Goal: Task Accomplishment & Management: Manage account settings

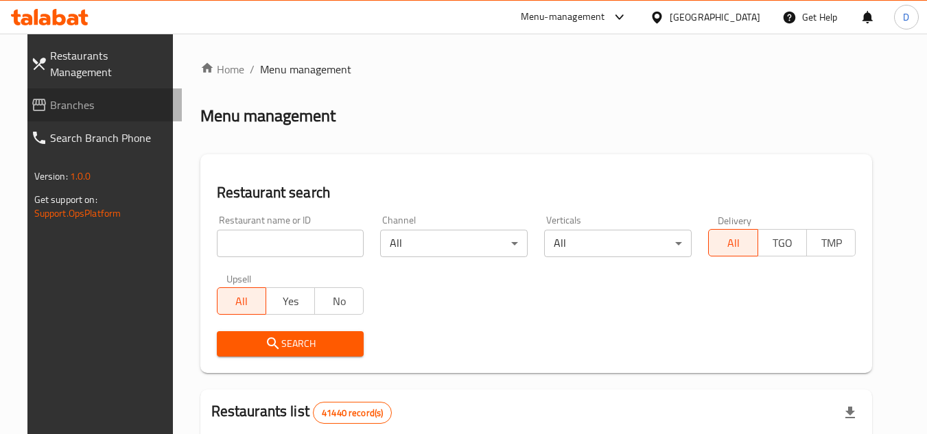
click at [58, 97] on span "Branches" at bounding box center [110, 105] width 121 height 16
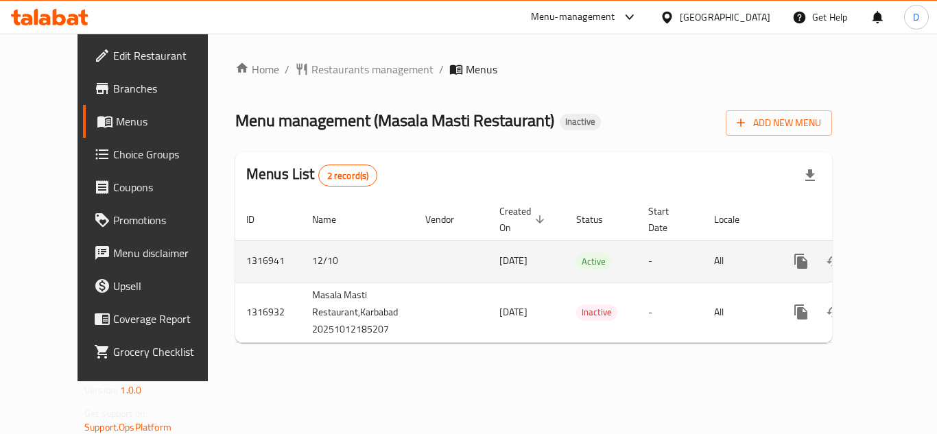
click at [892, 253] on icon "enhanced table" at bounding box center [900, 261] width 16 height 16
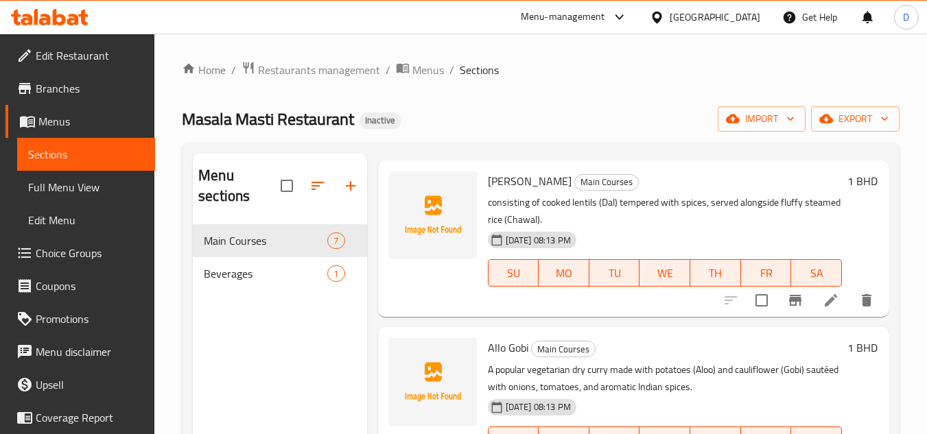
scroll to position [69, 0]
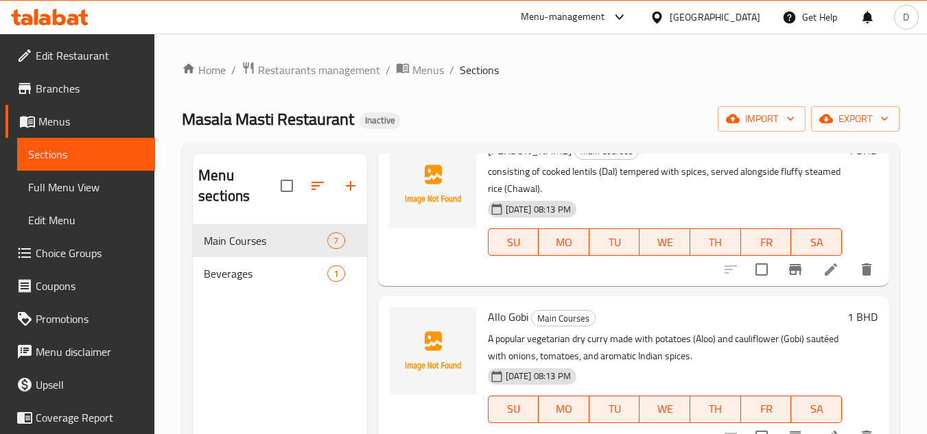
click at [518, 161] on span "Dal Chawal" at bounding box center [530, 150] width 84 height 21
copy h6 "Dal Chawal"
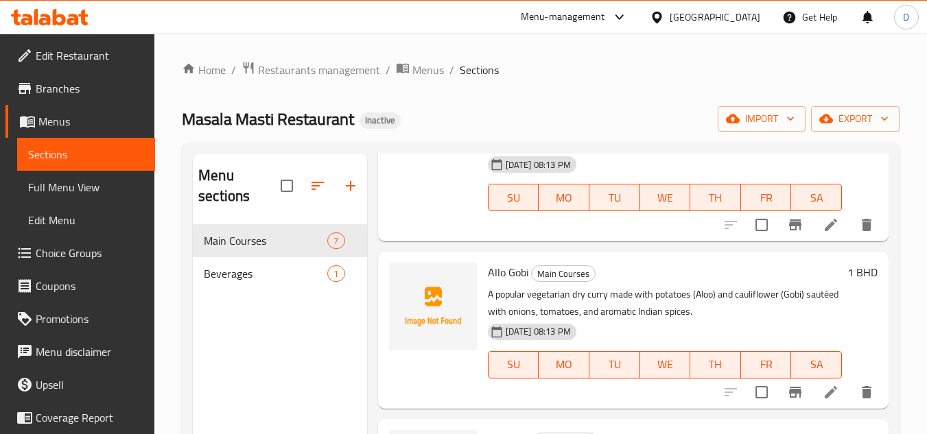
scroll to position [137, 0]
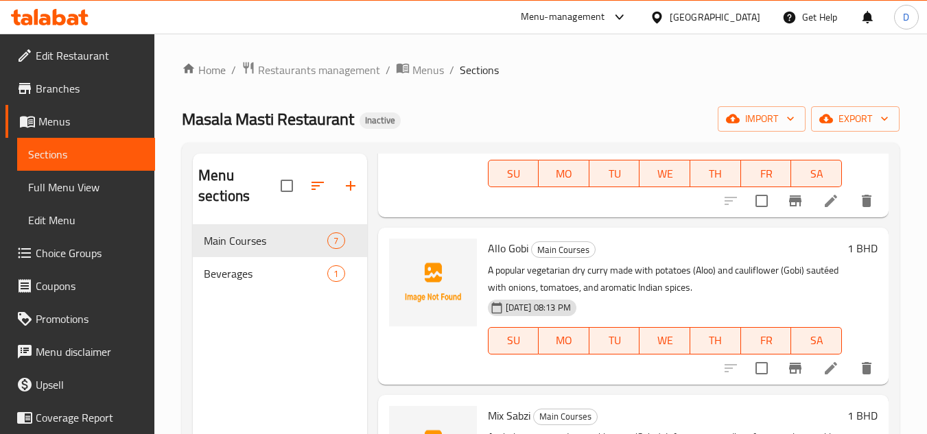
click at [497, 259] on span "Allo Gobi" at bounding box center [508, 248] width 40 height 21
copy span "Allo"
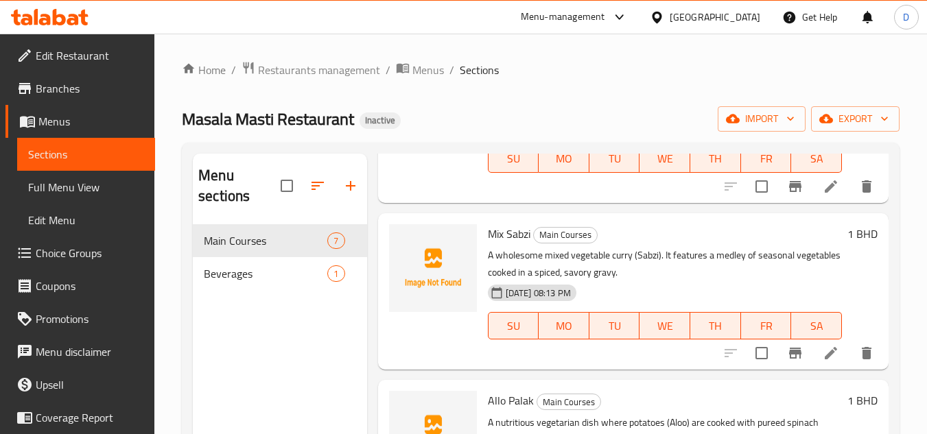
scroll to position [343, 0]
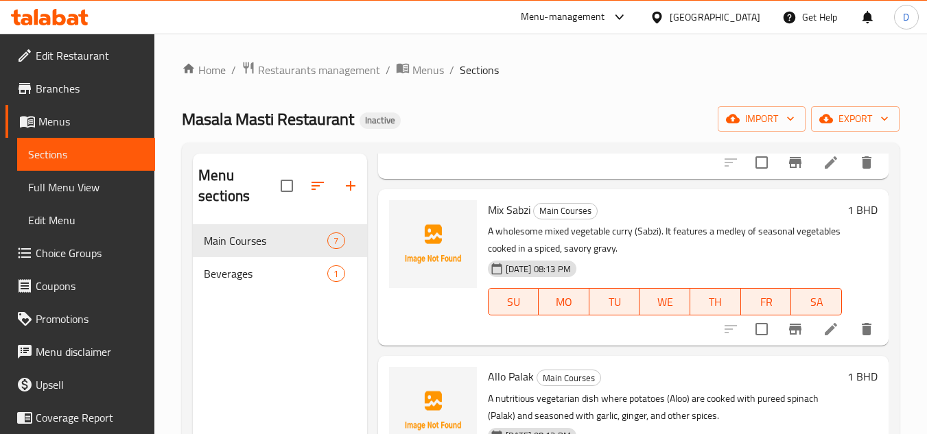
click at [494, 220] on span "Mix Sabzi" at bounding box center [509, 210] width 43 height 21
copy span "Mix"
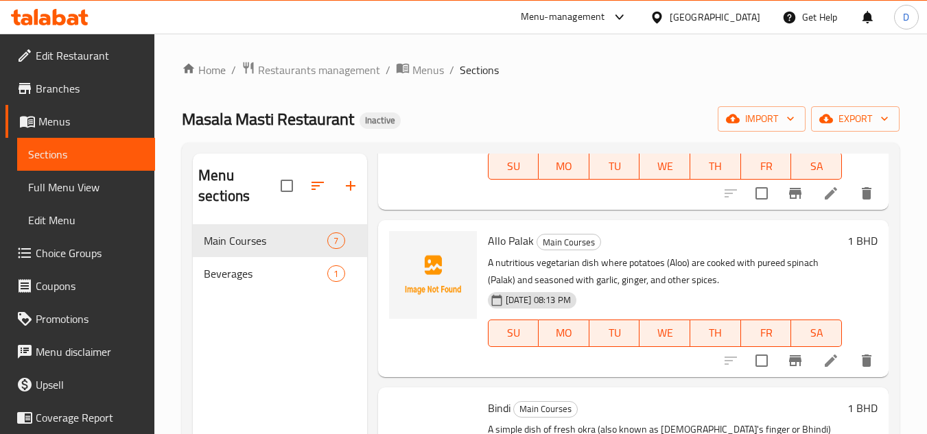
scroll to position [480, 0]
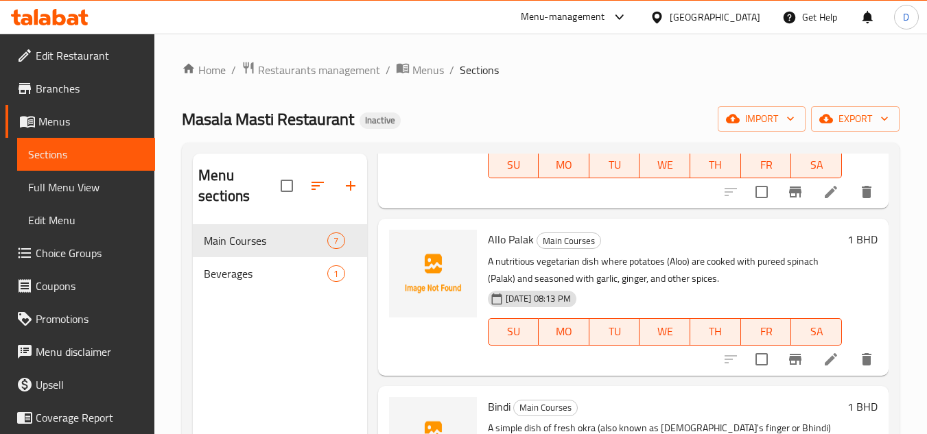
click at [490, 250] on span "Allo Palak" at bounding box center [511, 239] width 46 height 21
copy span "Allo"
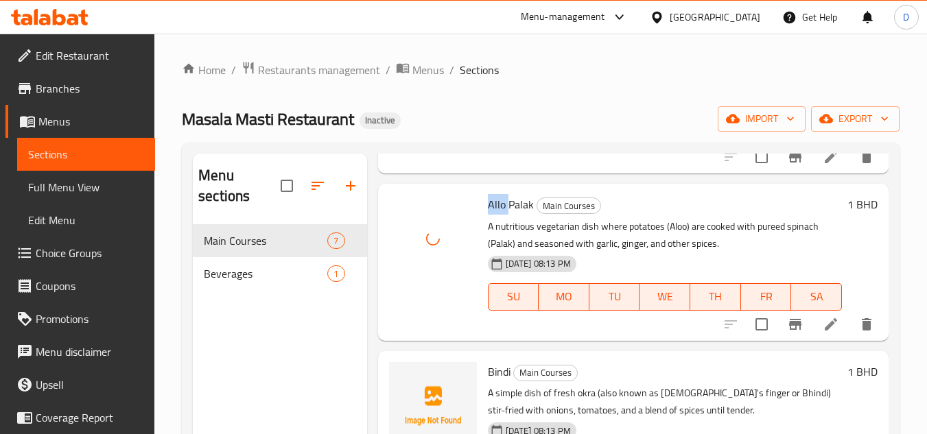
scroll to position [549, 0]
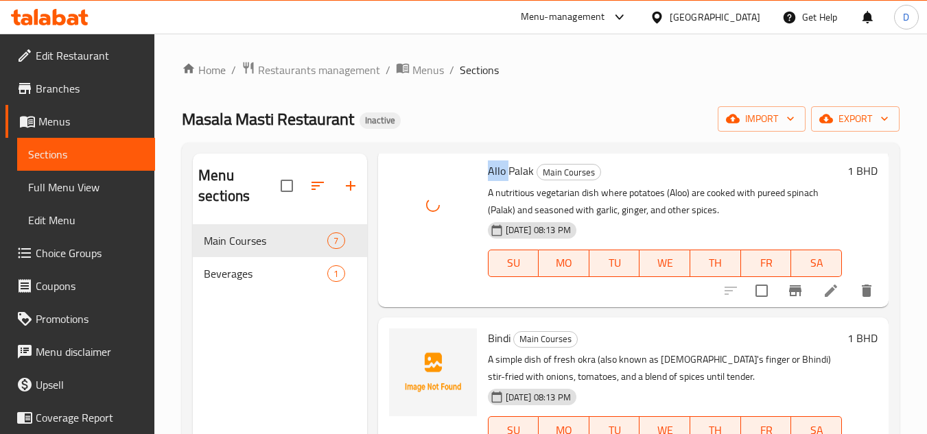
click at [499, 348] on span "Bindi" at bounding box center [499, 338] width 23 height 21
copy h6 "Bindi"
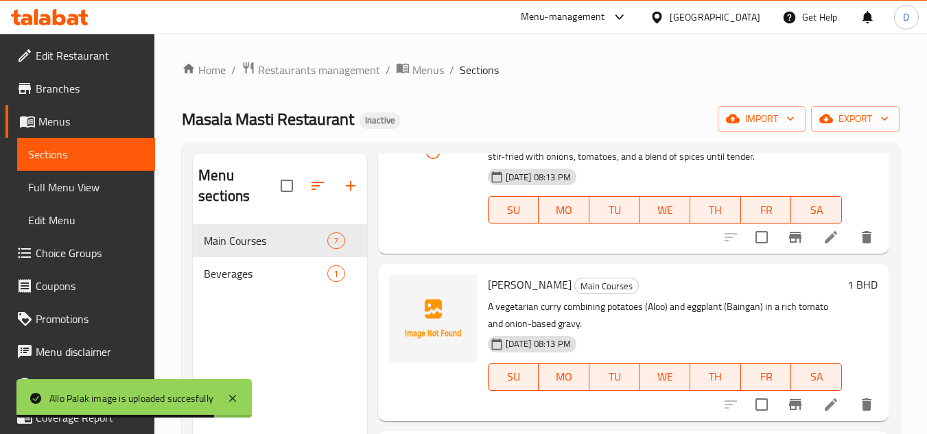
scroll to position [790, 0]
click at [499, 287] on span "Allo Bengan" at bounding box center [530, 284] width 84 height 21
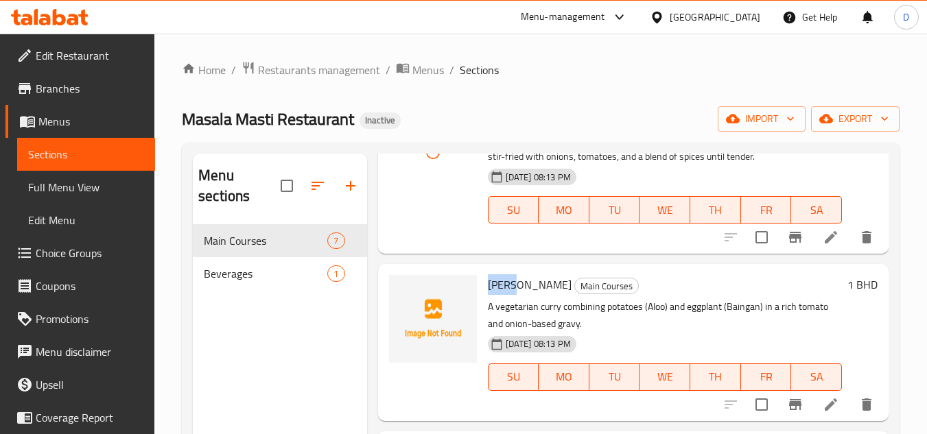
click at [499, 287] on span "Allo Bengan" at bounding box center [530, 284] width 84 height 21
copy span "Allo"
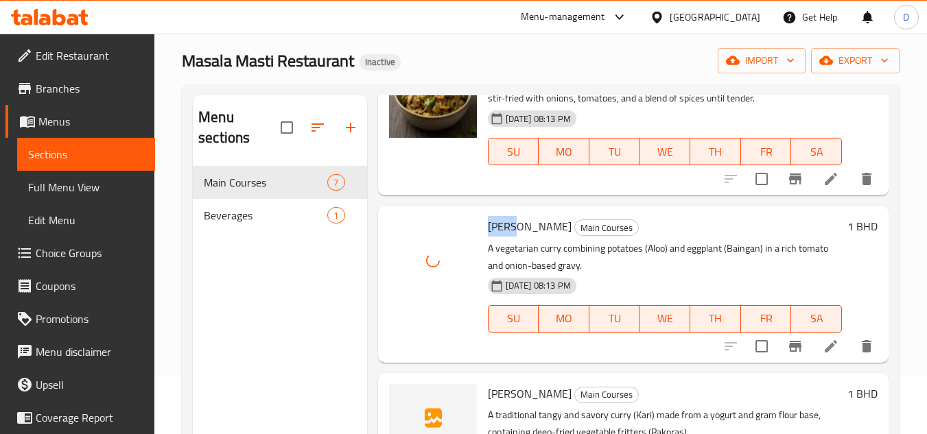
scroll to position [137, 0]
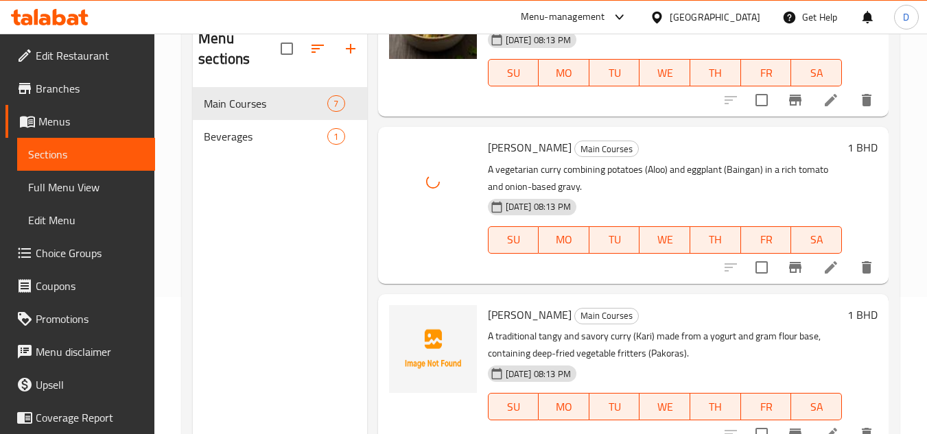
click at [521, 315] on span "Kari Pakora" at bounding box center [530, 315] width 84 height 21
click at [486, 319] on div "Kari Pakora Main Courses A traditional tangy and savory curry (Kari) made from …" at bounding box center [664, 372] width 365 height 145
copy span "Kari"
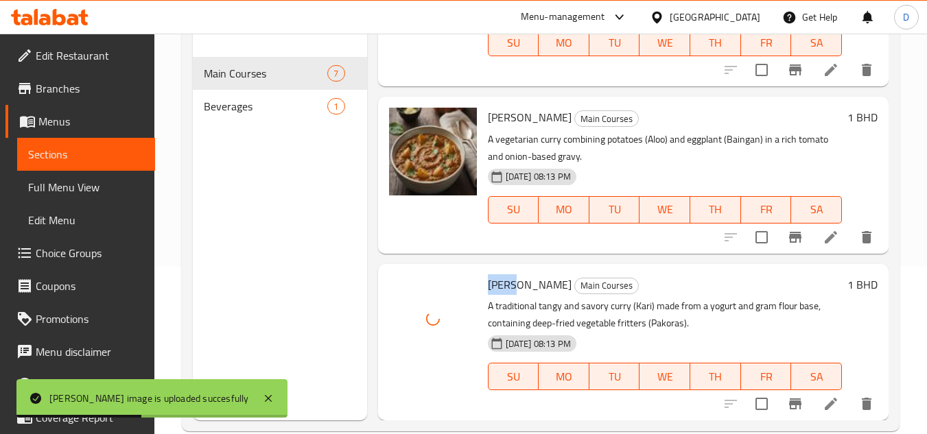
scroll to position [192, 0]
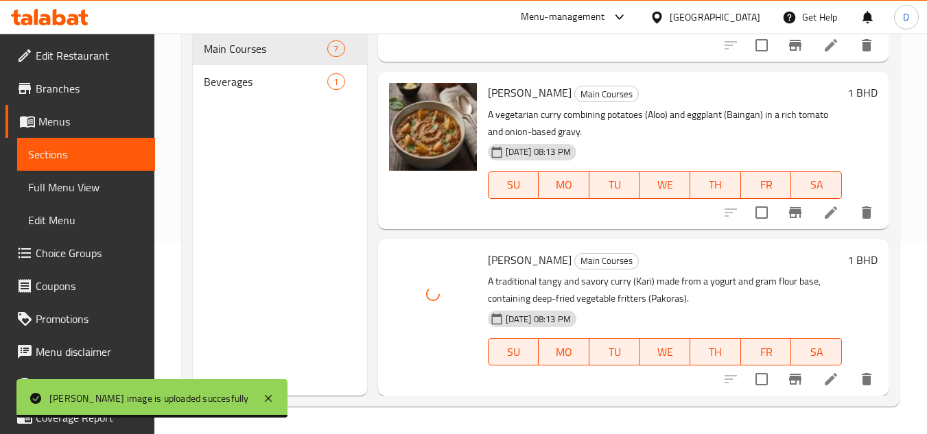
click at [619, 230] on div "Menu items Add Sort Manage items Dal Chawal Main Courses consisting of cooked l…" at bounding box center [627, 179] width 521 height 434
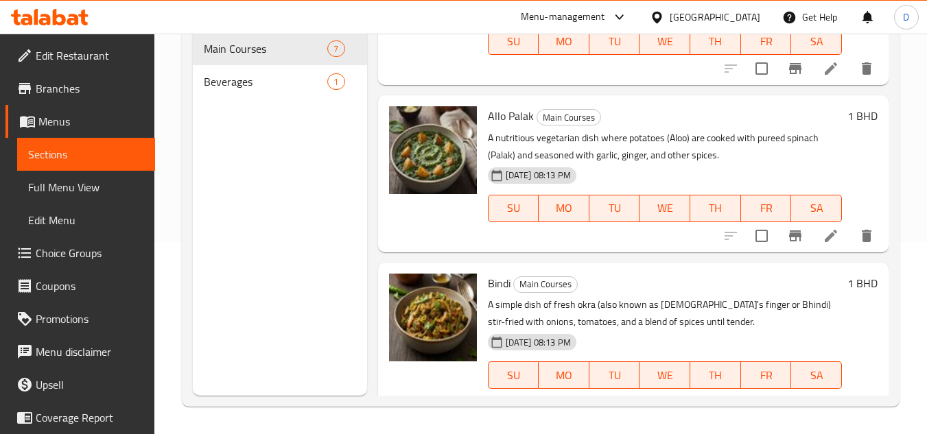
scroll to position [790, 0]
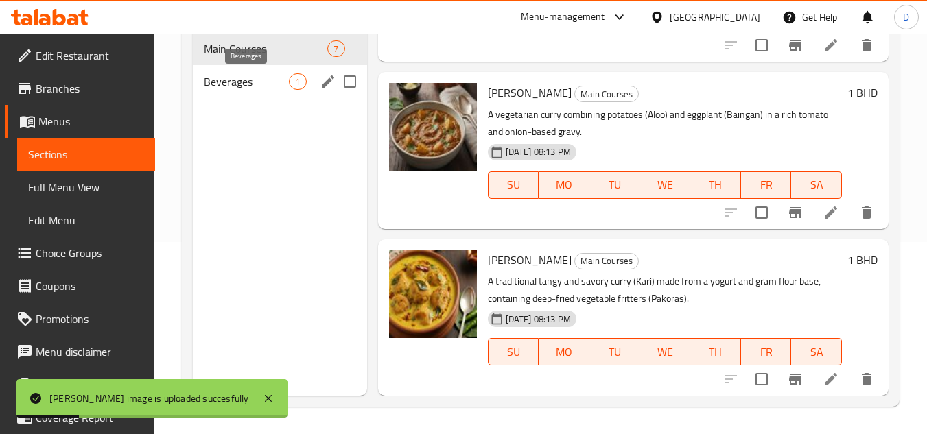
click at [272, 89] on span "Beverages" at bounding box center [246, 81] width 85 height 16
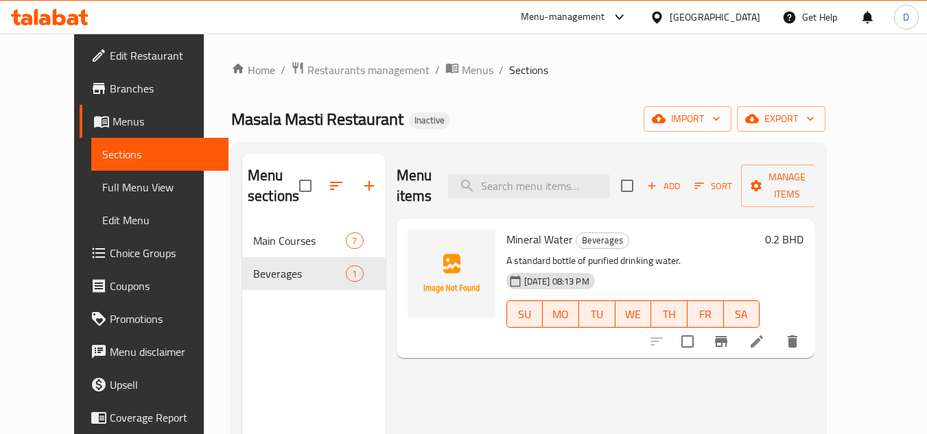
drag, startPoint x: 81, startPoint y: 194, endPoint x: 89, endPoint y: 185, distance: 12.1
click at [102, 194] on span "Full Menu View" at bounding box center [160, 187] width 116 height 16
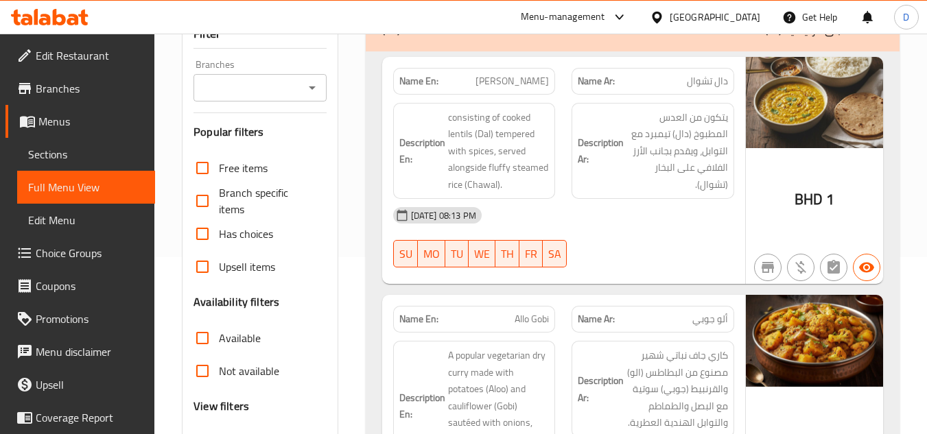
scroll to position [274, 0]
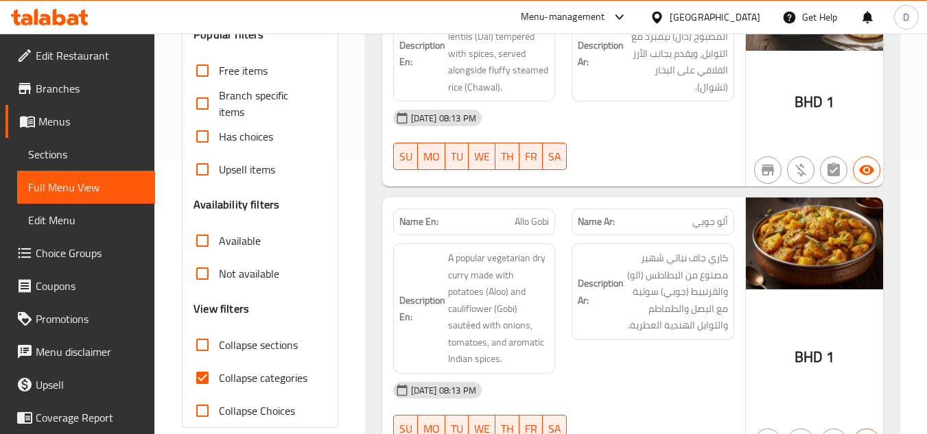
click at [243, 373] on span "Collapse categories" at bounding box center [263, 378] width 88 height 16
click at [219, 373] on input "Collapse categories" at bounding box center [202, 377] width 33 height 33
checkbox input "false"
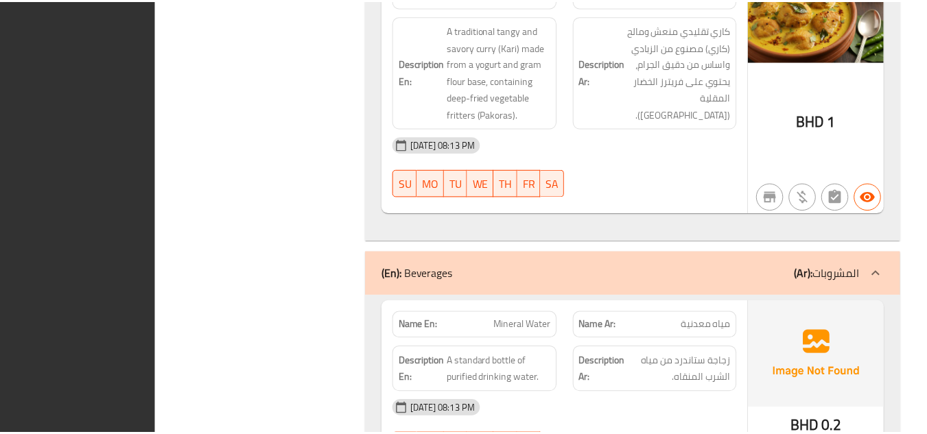
scroll to position [1861, 0]
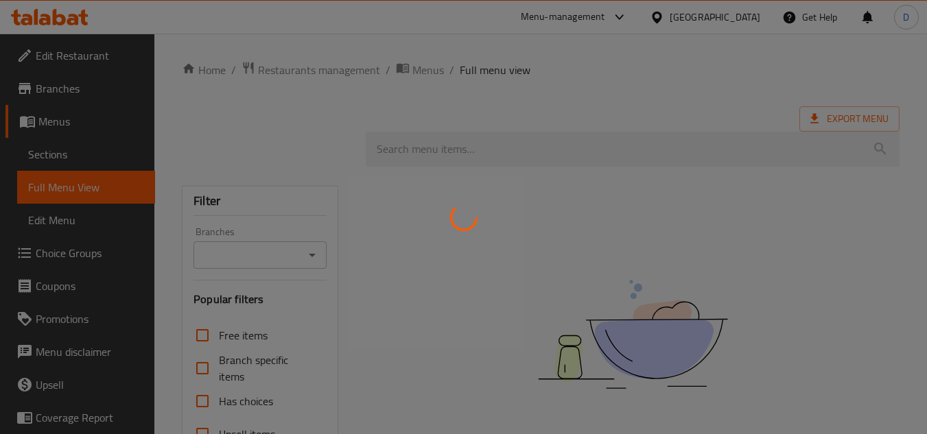
click at [726, 16] on div at bounding box center [463, 217] width 927 height 434
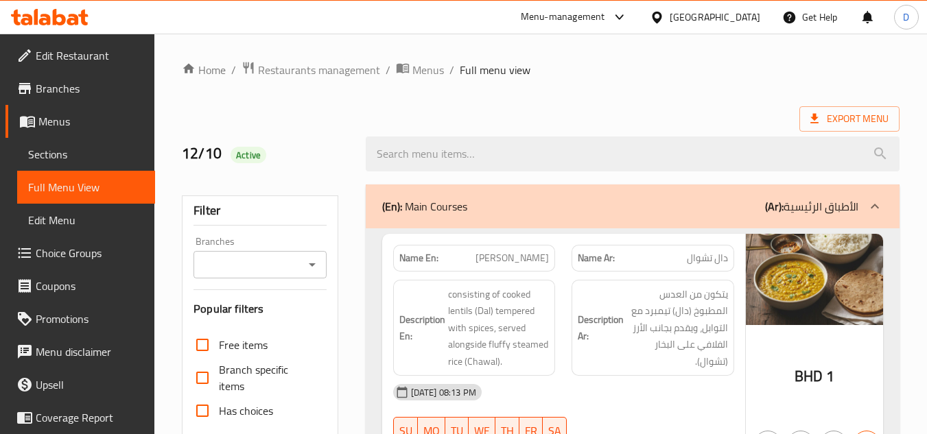
click at [661, 19] on icon at bounding box center [657, 17] width 10 height 12
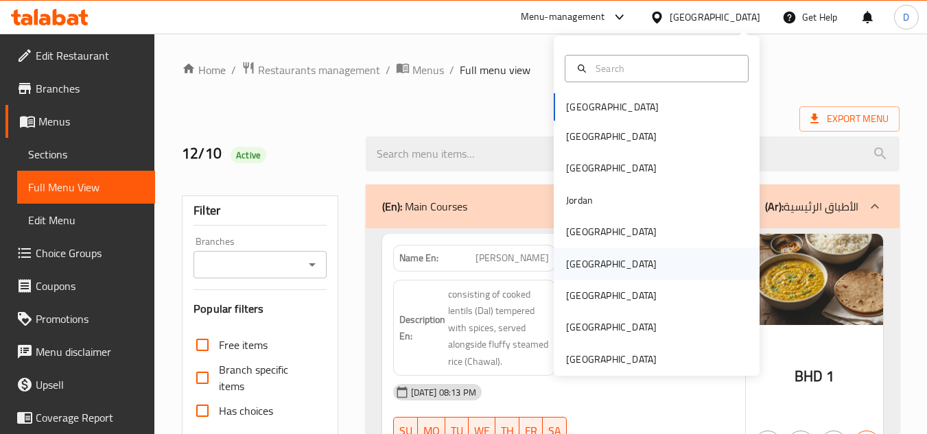
click at [586, 262] on div "[GEOGRAPHIC_DATA]" at bounding box center [611, 264] width 112 height 32
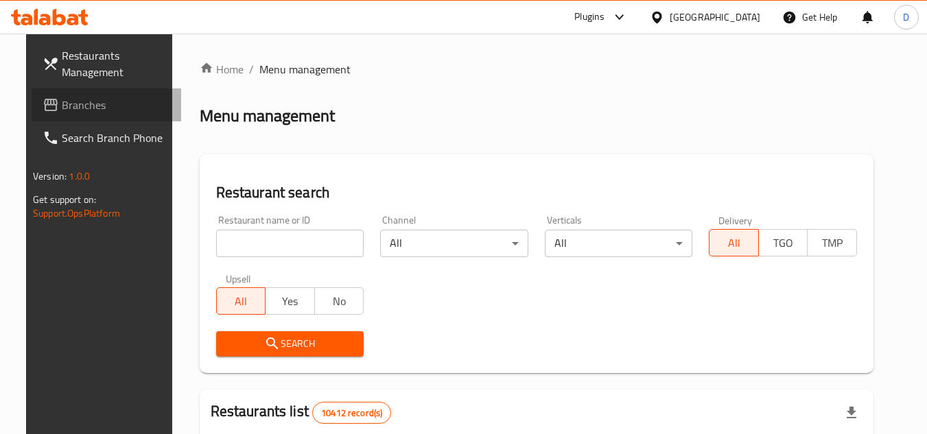
click at [62, 104] on span "Branches" at bounding box center [116, 105] width 108 height 16
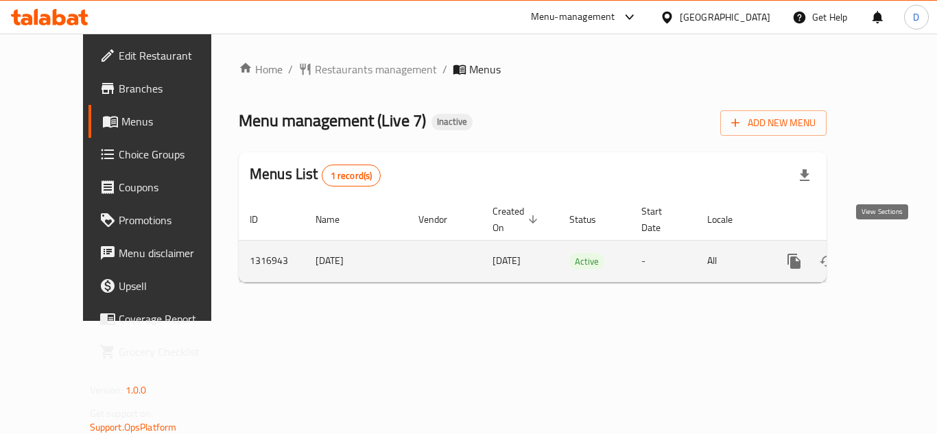
click at [887, 255] on icon "enhanced table" at bounding box center [893, 261] width 12 height 12
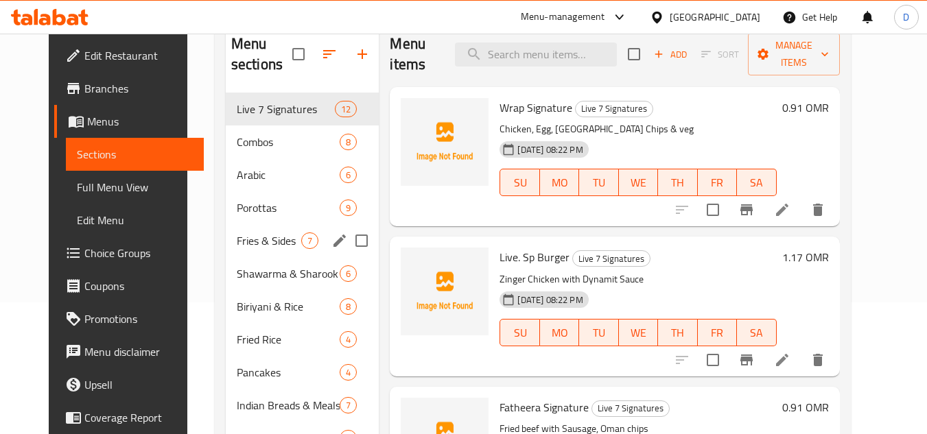
scroll to position [137, 0]
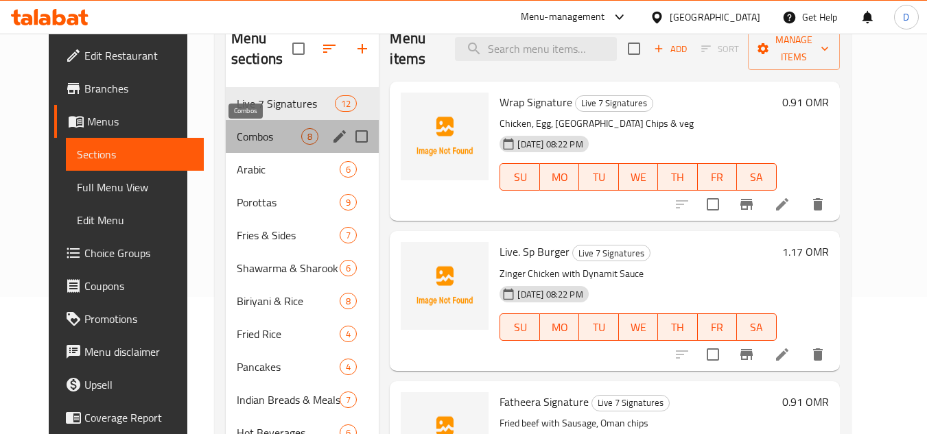
click at [252, 132] on span "Combos" at bounding box center [269, 136] width 65 height 16
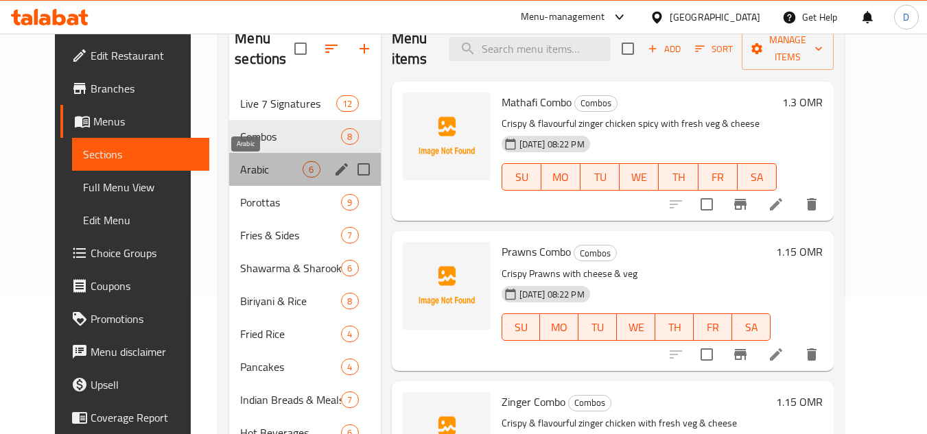
click at [259, 174] on span "Arabic" at bounding box center [271, 169] width 62 height 16
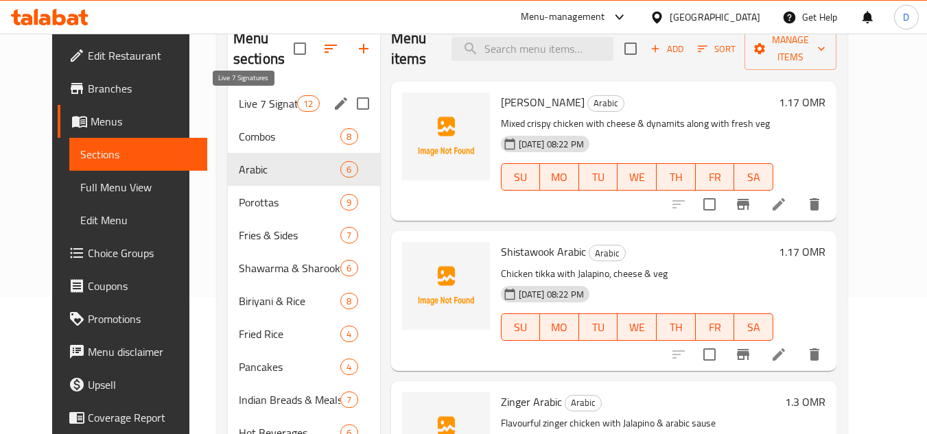
click at [273, 102] on span "Live 7 Signatures" at bounding box center [268, 103] width 58 height 16
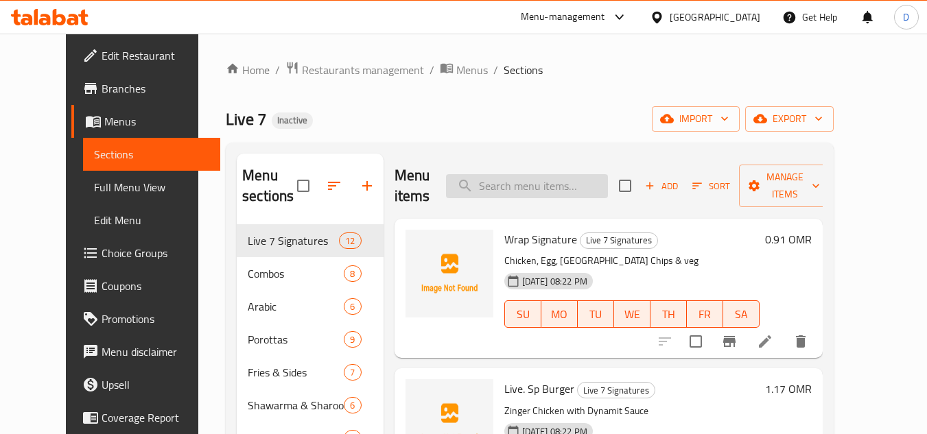
click at [556, 187] on input "search" at bounding box center [527, 186] width 162 height 24
paste input "Images has been uploaded successfully."
type input "Images has been uploaded successfully."
click at [526, 241] on span "Wrap Signature" at bounding box center [540, 239] width 73 height 21
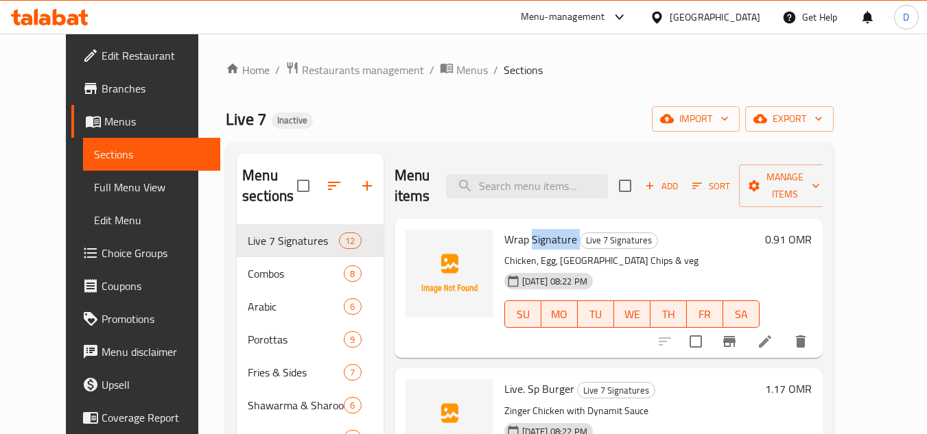
copy h6 "Signature"
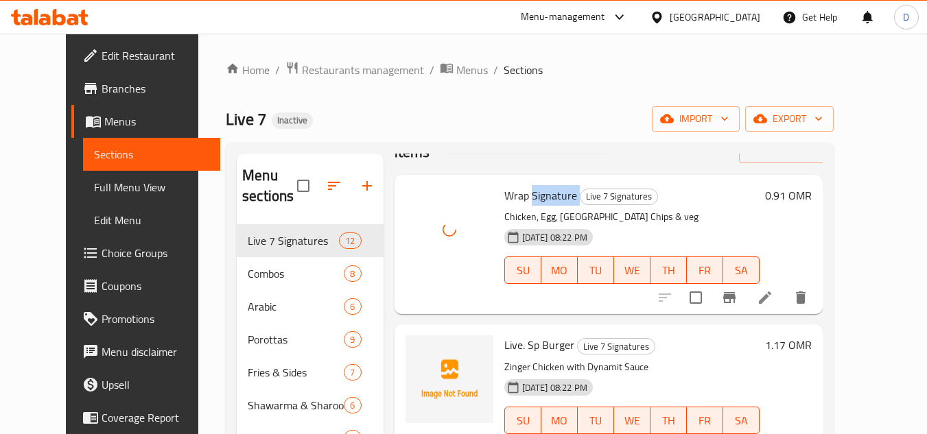
scroll to position [69, 0]
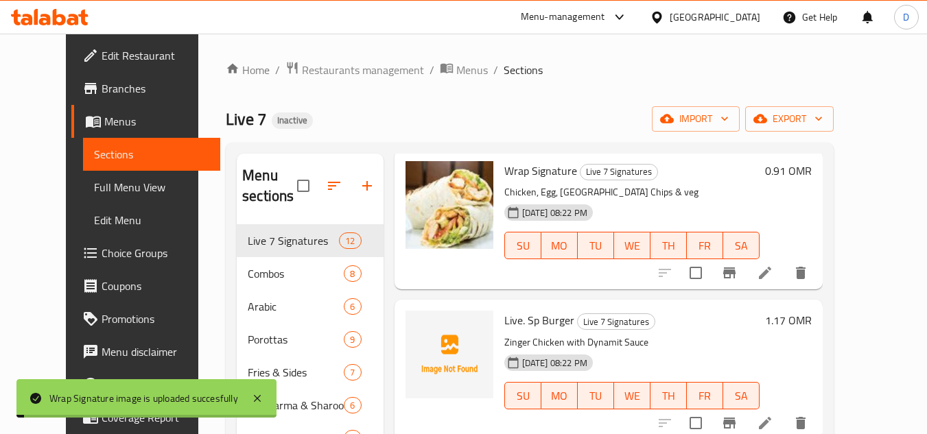
click at [504, 317] on span "Live. Sp Burger" at bounding box center [539, 320] width 70 height 21
copy span "Live"
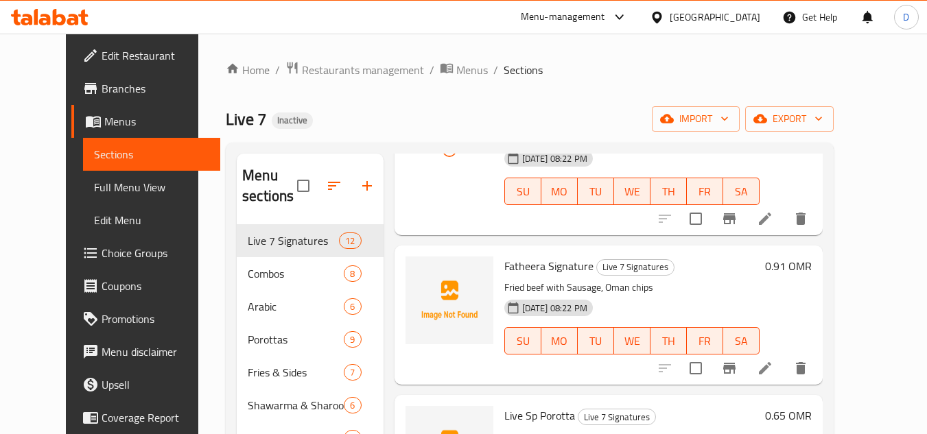
scroll to position [274, 0]
click at [512, 263] on span "Fatheera Signature" at bounding box center [548, 264] width 89 height 21
copy span "Fatheera"
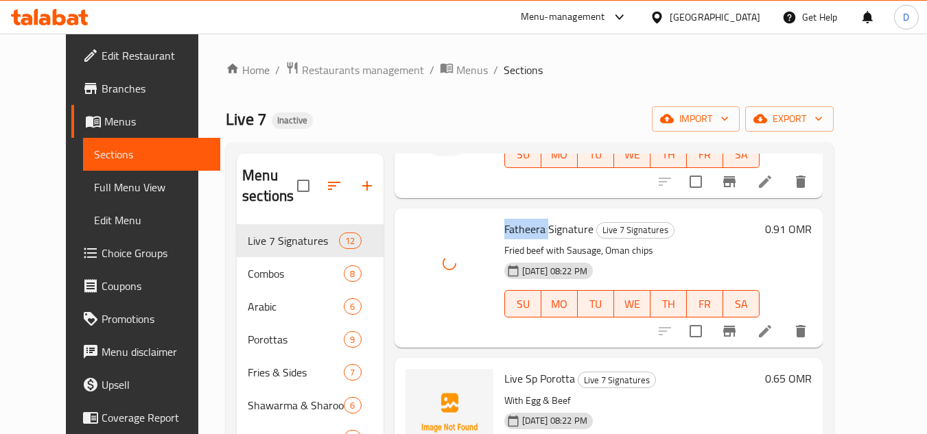
scroll to position [412, 0]
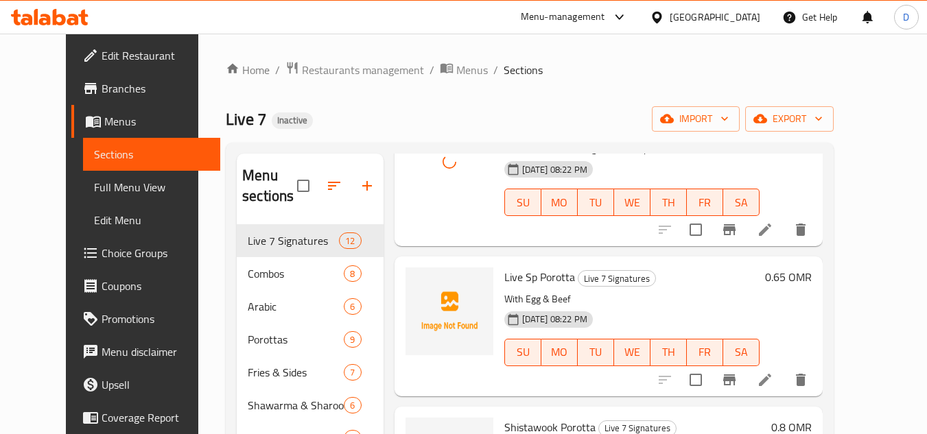
click at [537, 277] on span "Live Sp Porotta" at bounding box center [539, 277] width 71 height 21
copy h6 "Porotta"
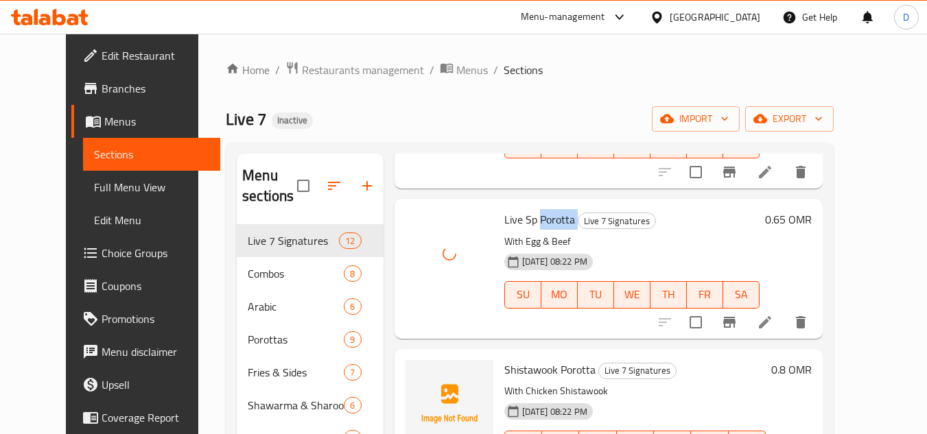
scroll to position [549, 0]
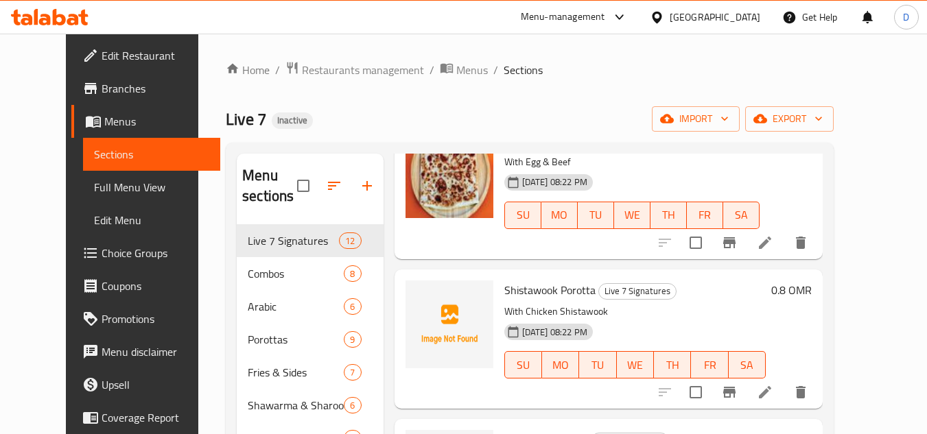
click at [510, 286] on span "Shistawook Porotta" at bounding box center [549, 290] width 91 height 21
copy span "Shistawook"
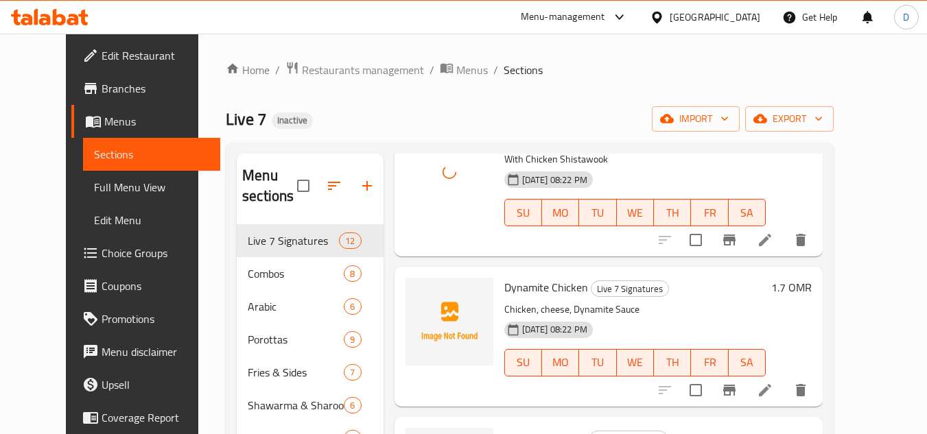
scroll to position [755, 0]
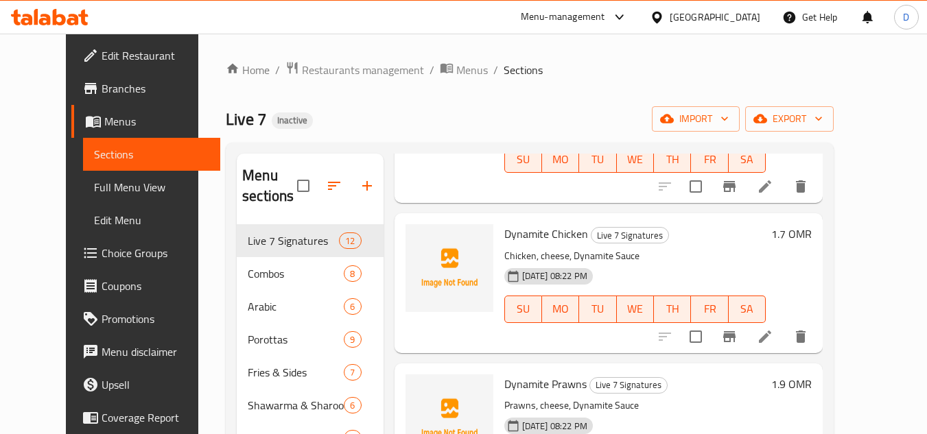
click at [518, 233] on span "Dynamite Chicken" at bounding box center [546, 234] width 84 height 21
copy span "Dynamite"
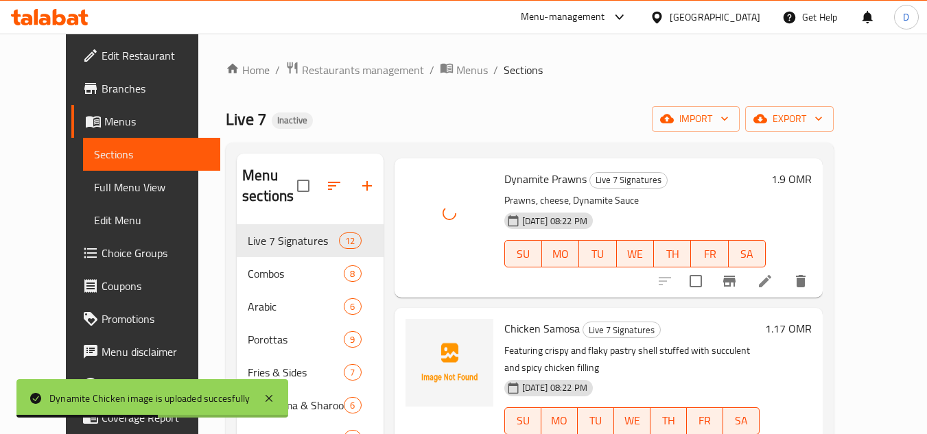
scroll to position [960, 0]
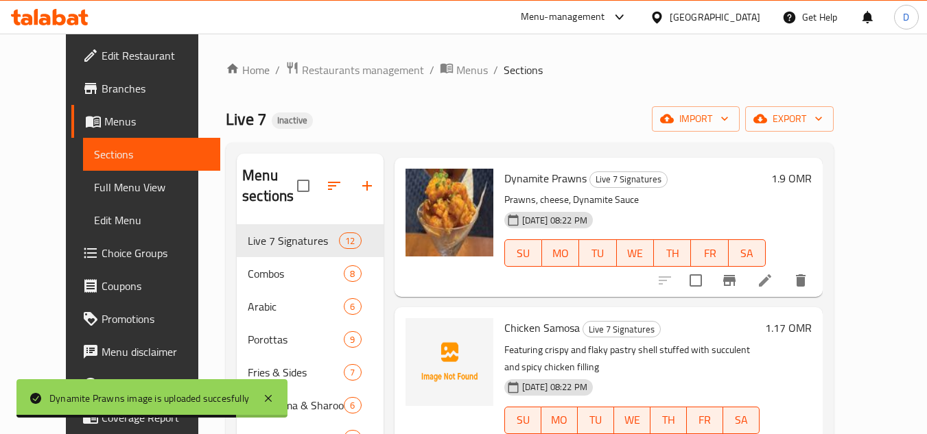
click at [506, 329] on span "Chicken Samosa" at bounding box center [541, 328] width 75 height 21
click at [532, 328] on span "Chicken Samosa" at bounding box center [541, 328] width 75 height 21
copy h6 "Chicken Samosa"
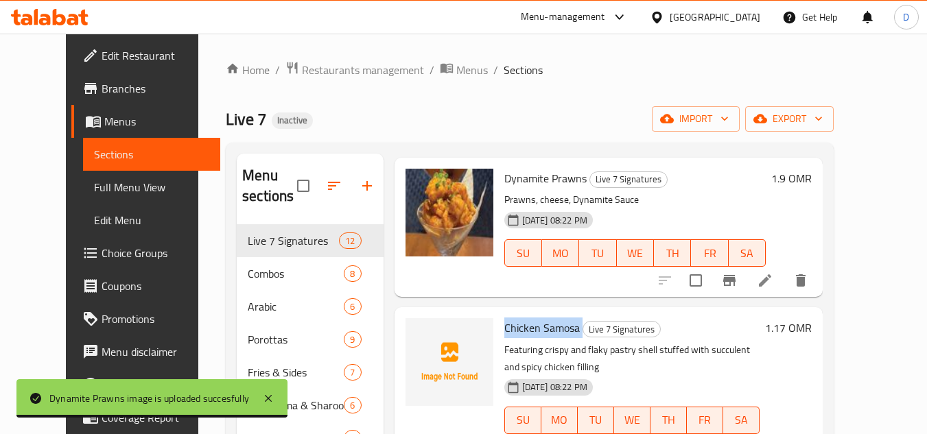
click at [532, 328] on span "Chicken Samosa" at bounding box center [541, 328] width 75 height 21
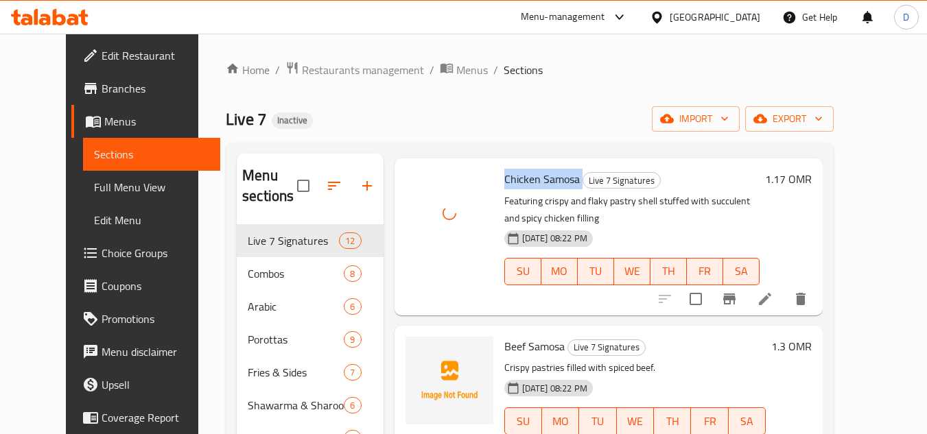
scroll to position [1115, 0]
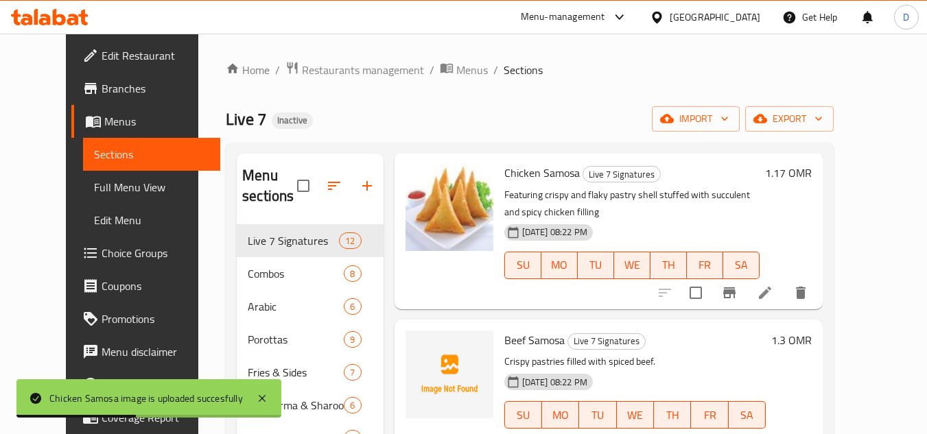
click at [515, 349] on span "Beef Samosa" at bounding box center [534, 340] width 60 height 21
copy h6 "Beef Samosa"
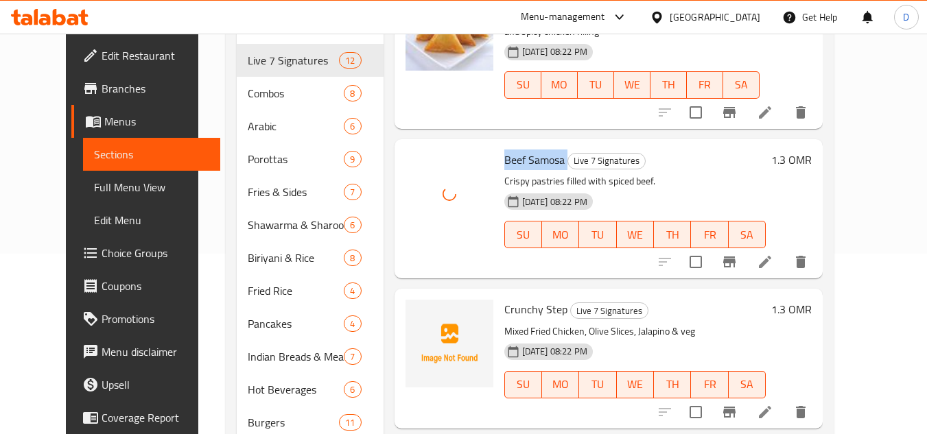
scroll to position [206, 0]
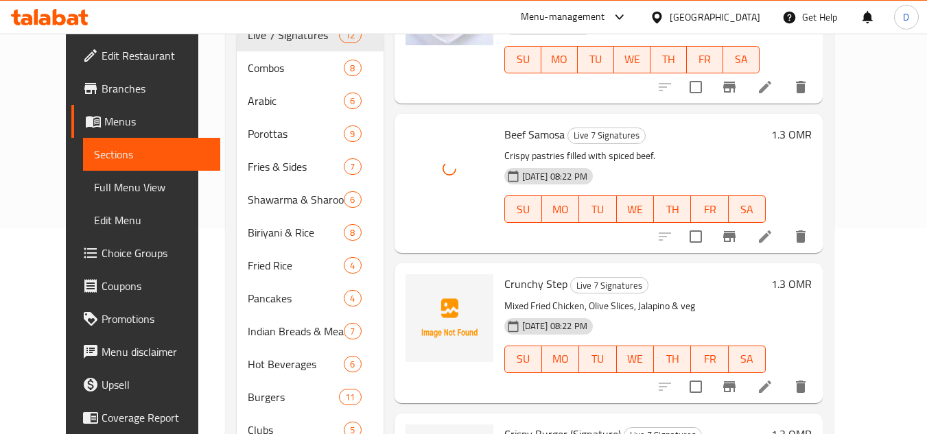
click at [508, 285] on span "Crunchy Step" at bounding box center [535, 284] width 63 height 21
copy h6 "Crunchy Step"
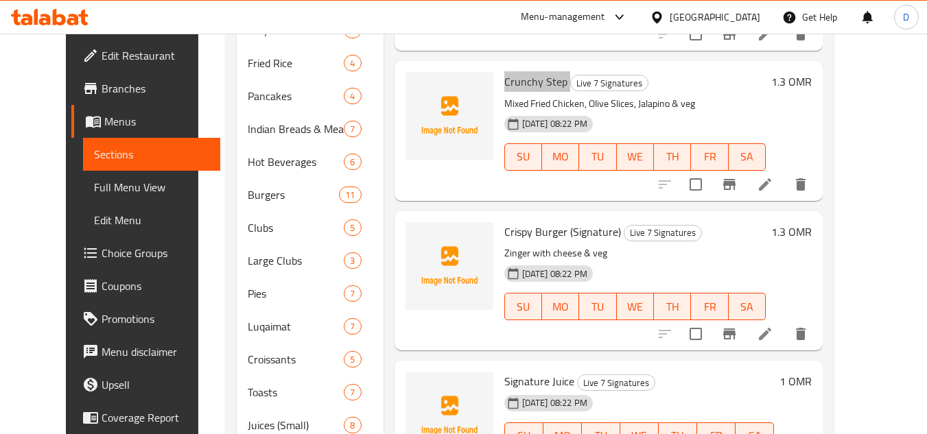
scroll to position [412, 0]
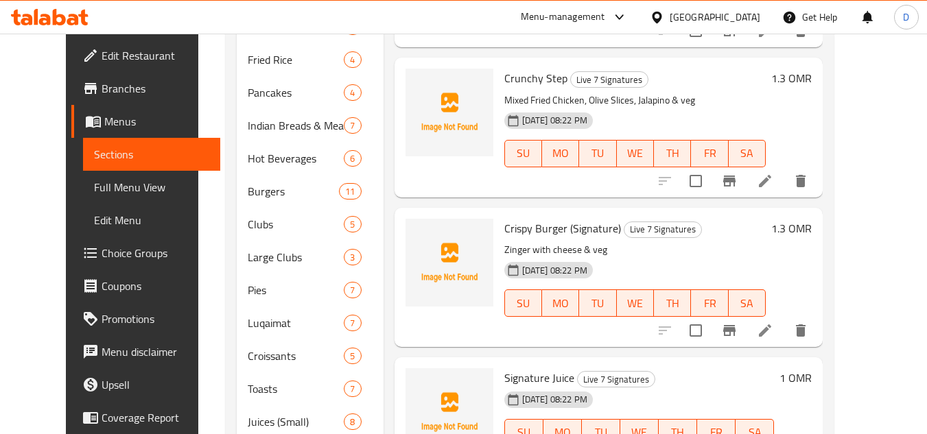
click at [504, 231] on span "Crispy Burger (Signature)" at bounding box center [562, 228] width 117 height 21
copy h6 "Crispy Burger (Signature)"
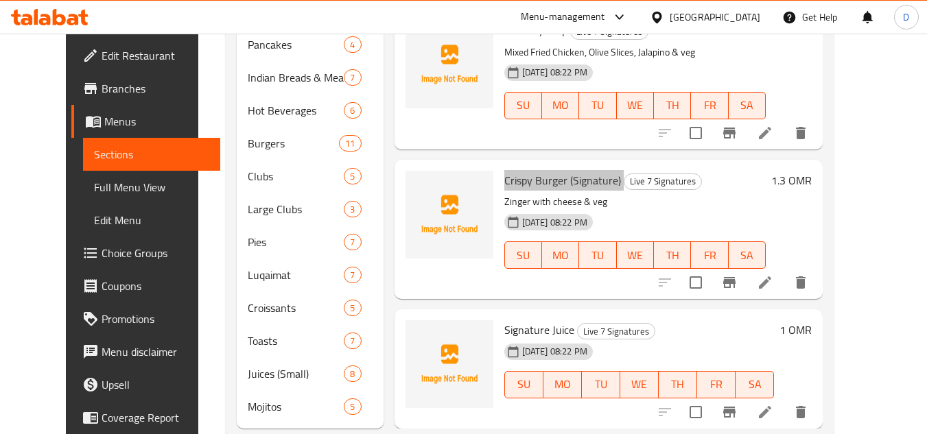
scroll to position [480, 0]
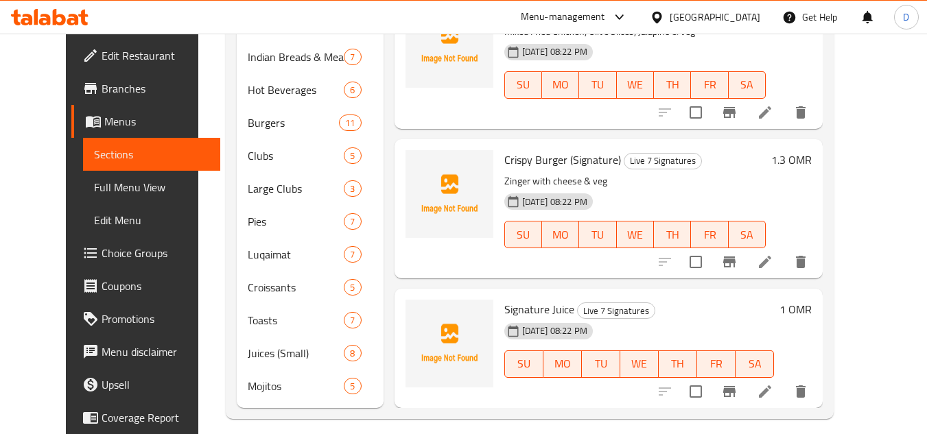
click at [504, 311] on span "Signature Juice" at bounding box center [539, 309] width 70 height 21
click at [504, 313] on span "Signature Juice" at bounding box center [539, 309] width 70 height 21
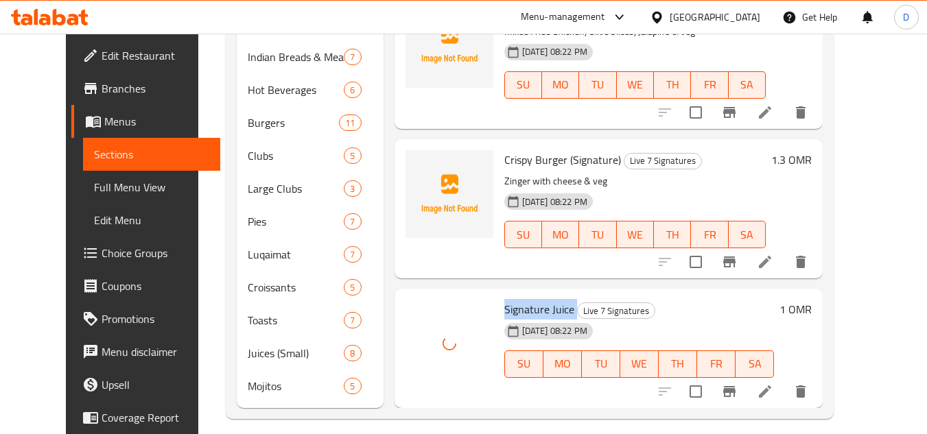
scroll to position [493, 0]
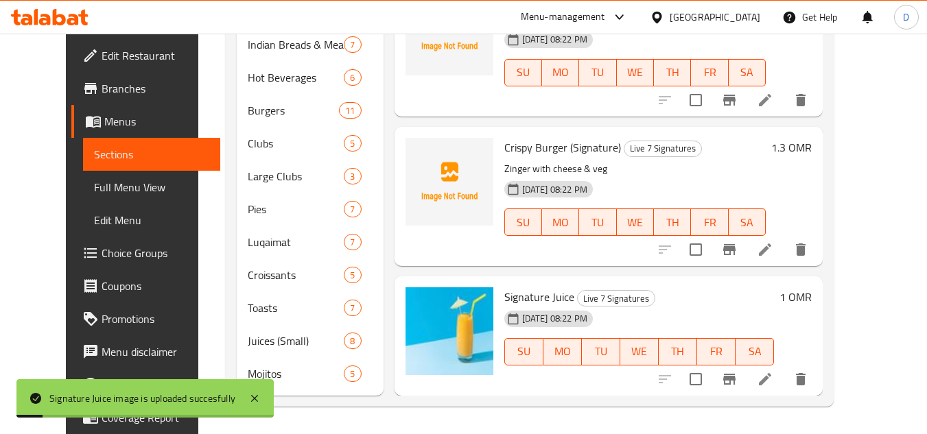
click at [575, 150] on span "Crispy Burger (Signature)" at bounding box center [562, 147] width 117 height 21
click at [510, 150] on span "Crispy Burger (Signature)" at bounding box center [562, 147] width 117 height 21
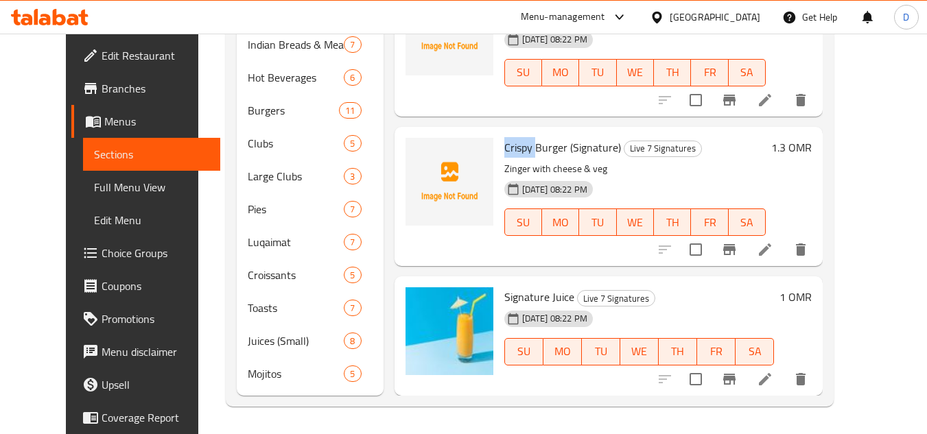
click at [510, 150] on span "Crispy Burger (Signature)" at bounding box center [562, 147] width 117 height 21
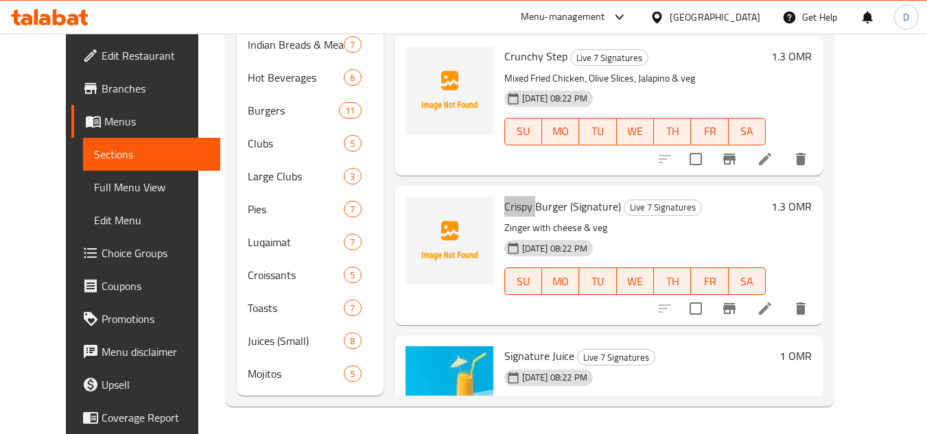
scroll to position [978, 0]
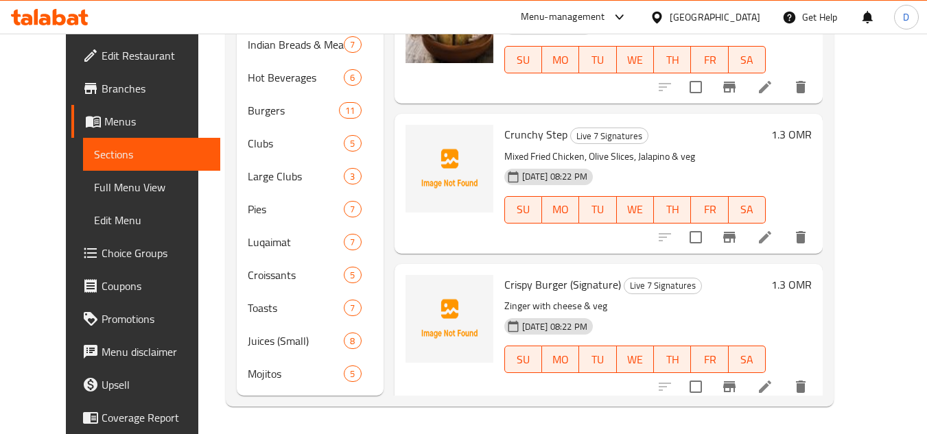
click at [539, 136] on span "Crunchy Step" at bounding box center [535, 134] width 63 height 21
click at [584, 287] on span "Crispy Burger (Signature)" at bounding box center [562, 284] width 117 height 21
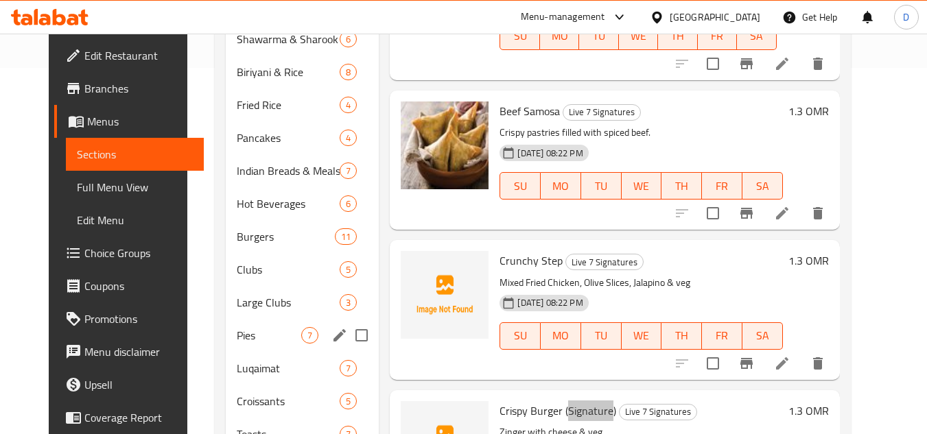
scroll to position [150, 0]
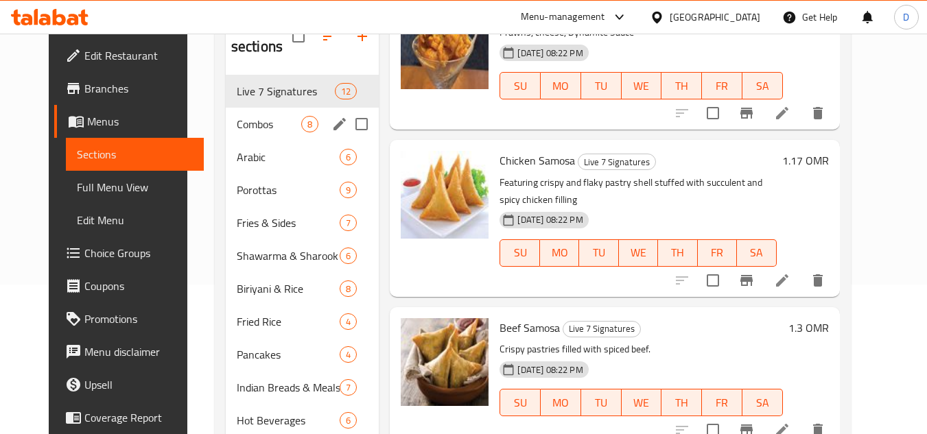
click at [255, 134] on div "Combos 8" at bounding box center [303, 124] width 154 height 33
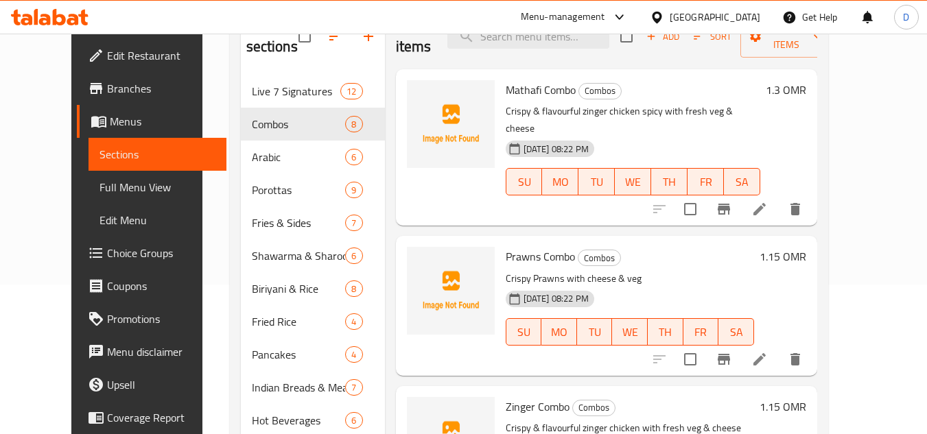
click at [545, 89] on span "Mathafi Combo" at bounding box center [541, 90] width 70 height 21
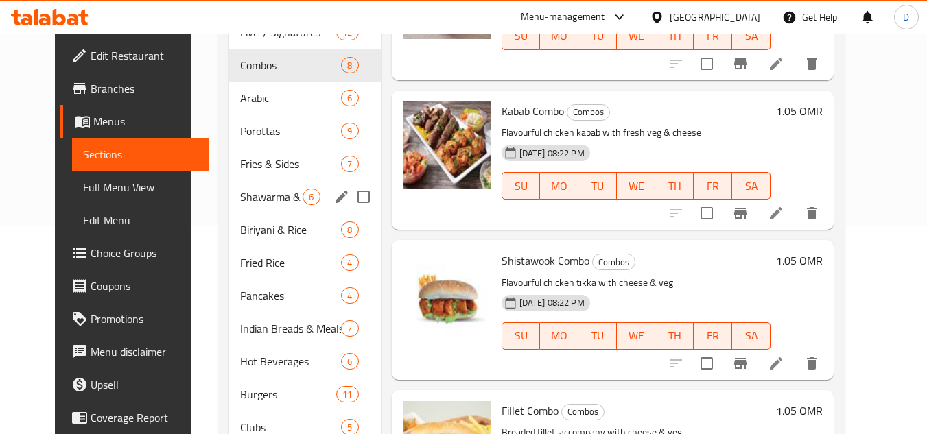
scroll to position [150, 0]
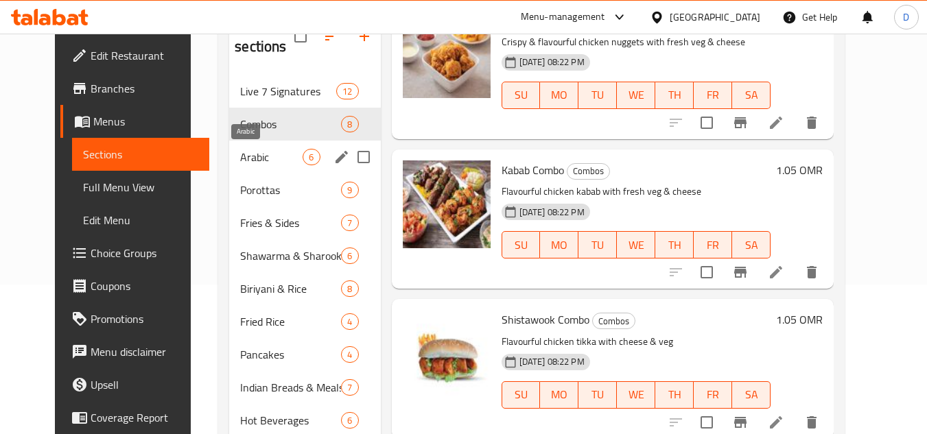
drag, startPoint x: 244, startPoint y: 156, endPoint x: 227, endPoint y: 165, distance: 18.4
click at [244, 156] on span "Arabic" at bounding box center [271, 157] width 62 height 16
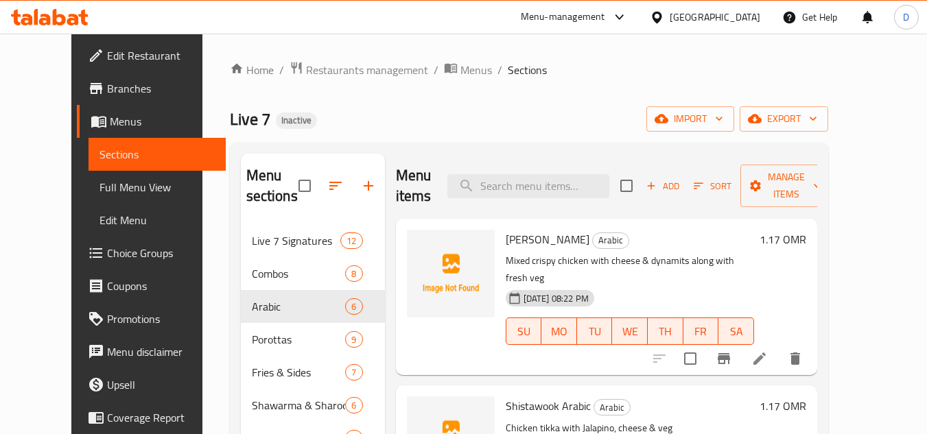
click at [506, 240] on span "[PERSON_NAME]" at bounding box center [548, 239] width 84 height 21
click at [506, 247] on span "[PERSON_NAME]" at bounding box center [548, 239] width 84 height 21
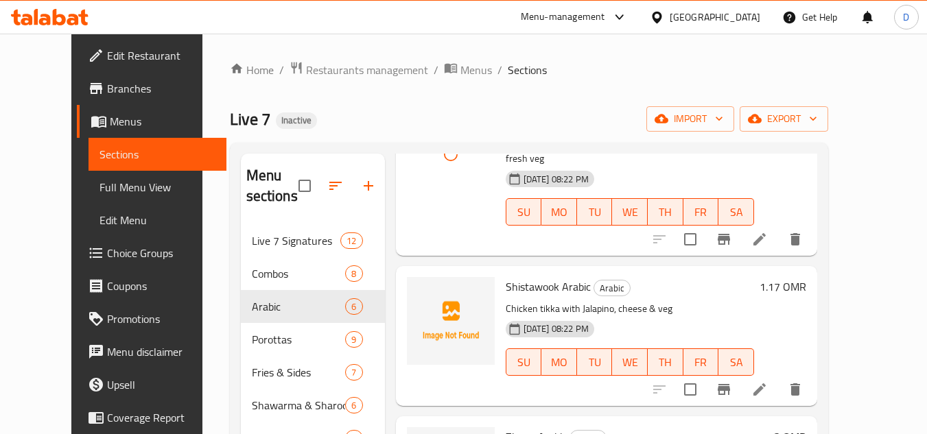
scroll to position [137, 0]
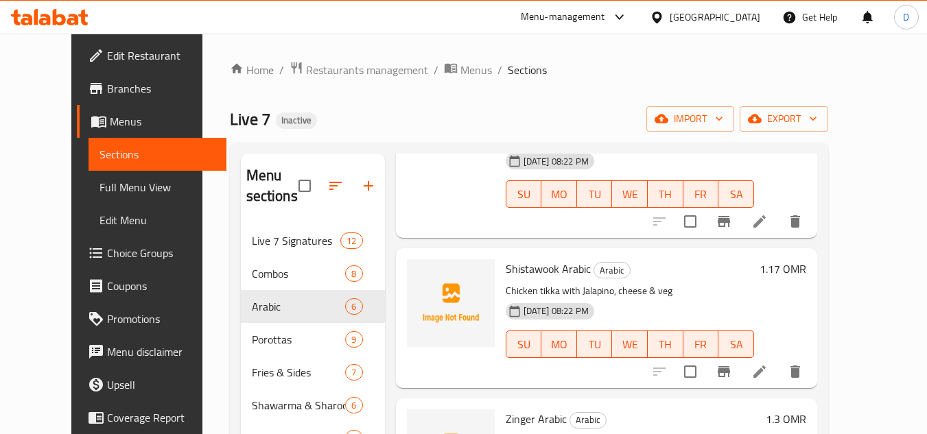
click at [560, 259] on span "Shistawook Arabic" at bounding box center [548, 269] width 85 height 21
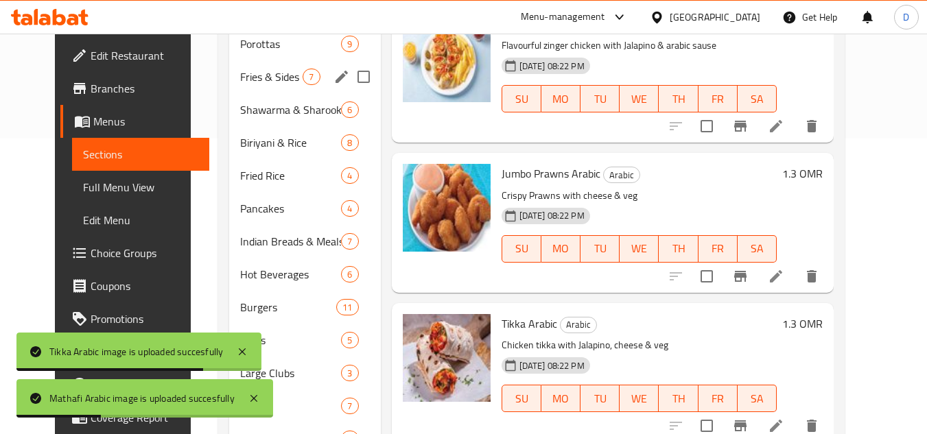
scroll to position [81, 0]
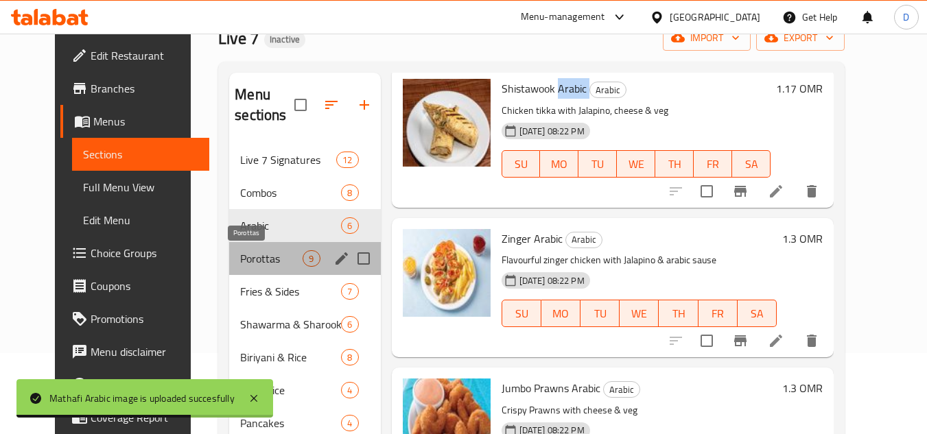
click at [240, 257] on span "Porottas" at bounding box center [271, 258] width 62 height 16
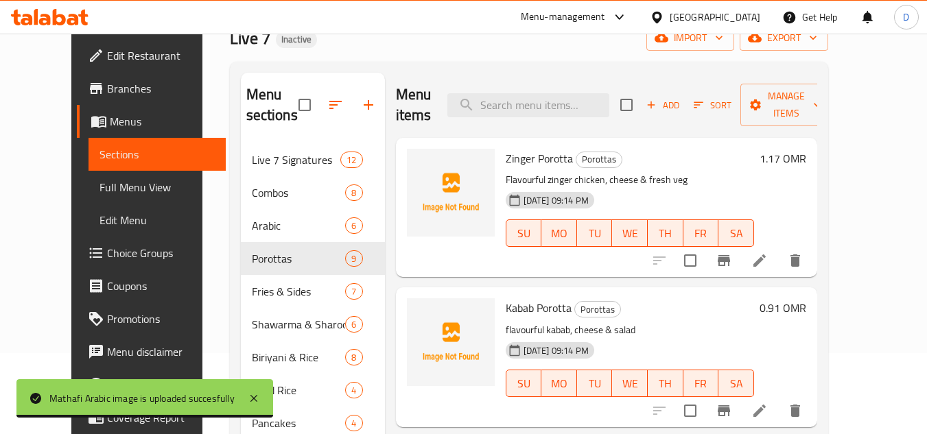
click at [538, 156] on span "Zinger Porotta" at bounding box center [539, 158] width 67 height 21
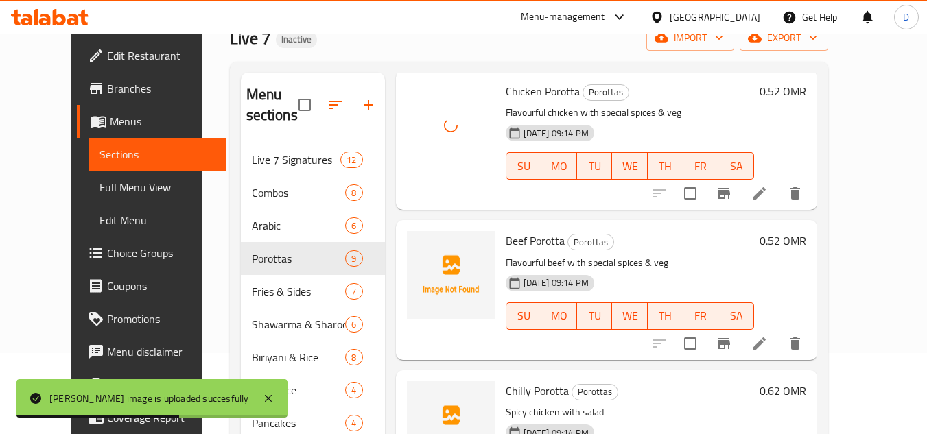
scroll to position [669, 0]
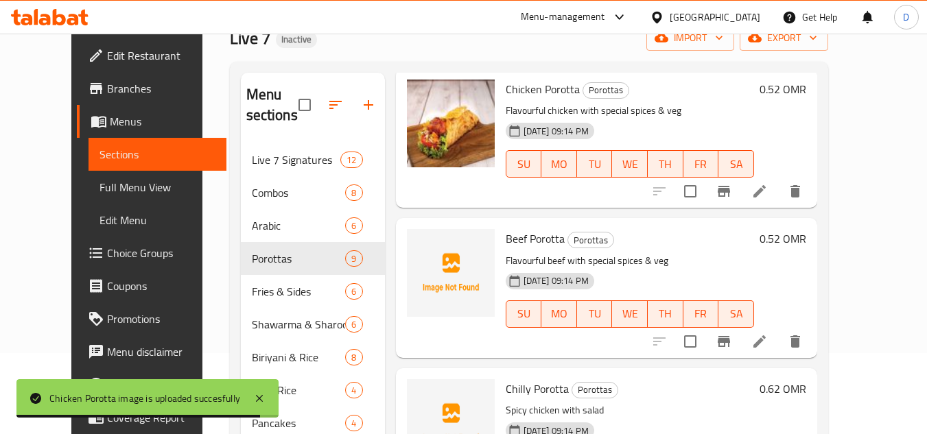
click at [532, 239] on span "Beef Porotta" at bounding box center [535, 238] width 59 height 21
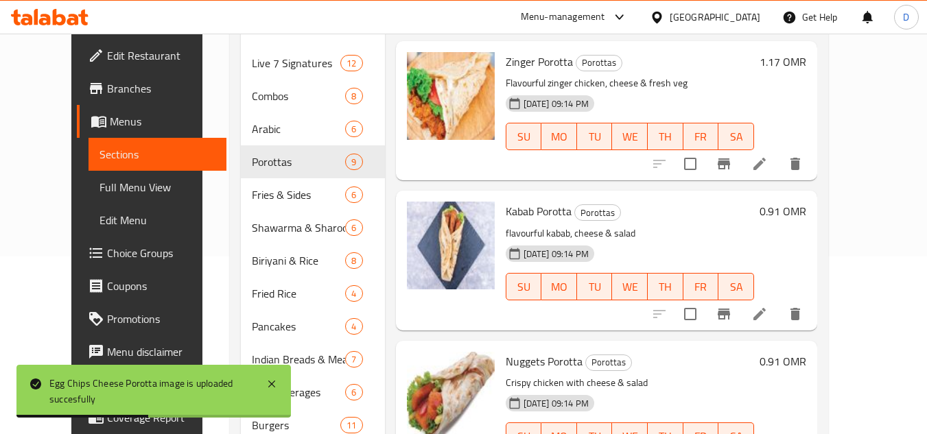
scroll to position [150, 0]
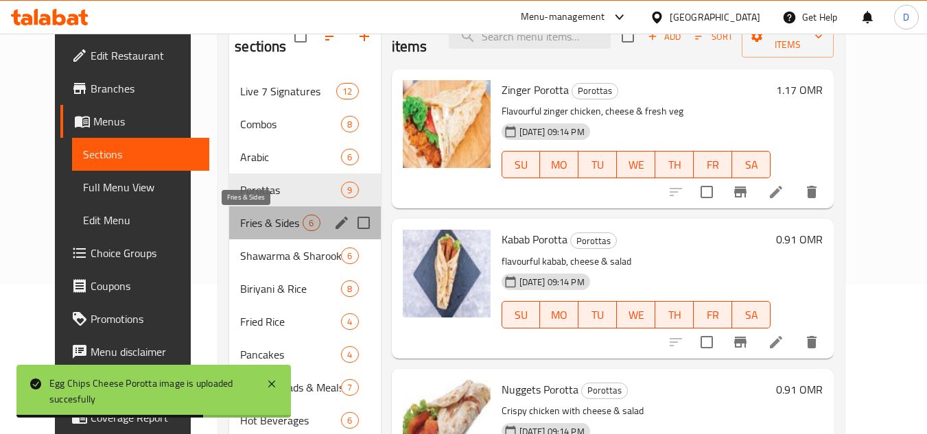
click at [240, 220] on span "Fries & Sides" at bounding box center [271, 223] width 62 height 16
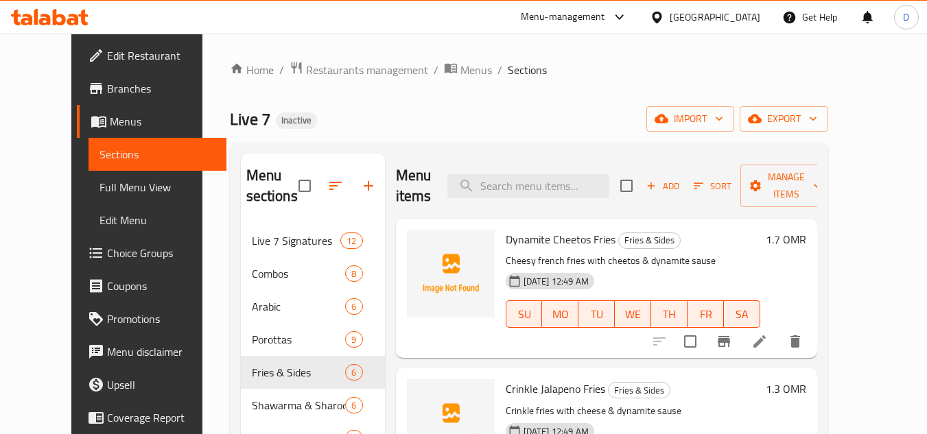
click at [585, 235] on span "Dynamite Cheetos Fries" at bounding box center [561, 239] width 110 height 21
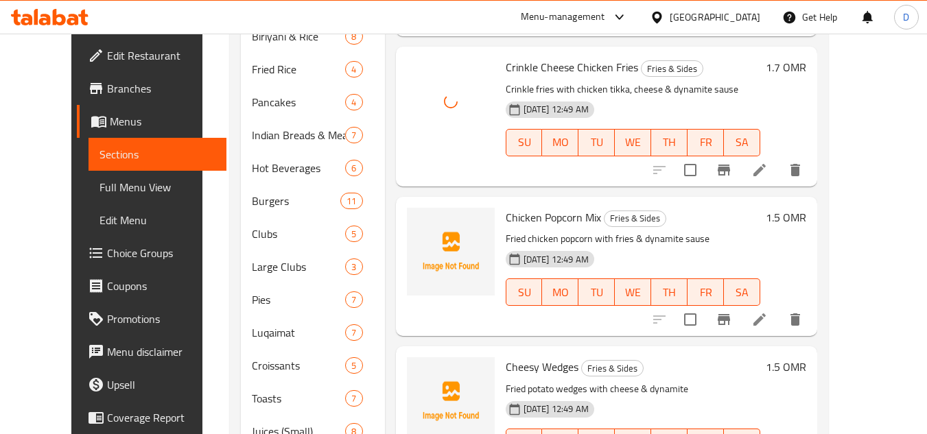
scroll to position [412, 0]
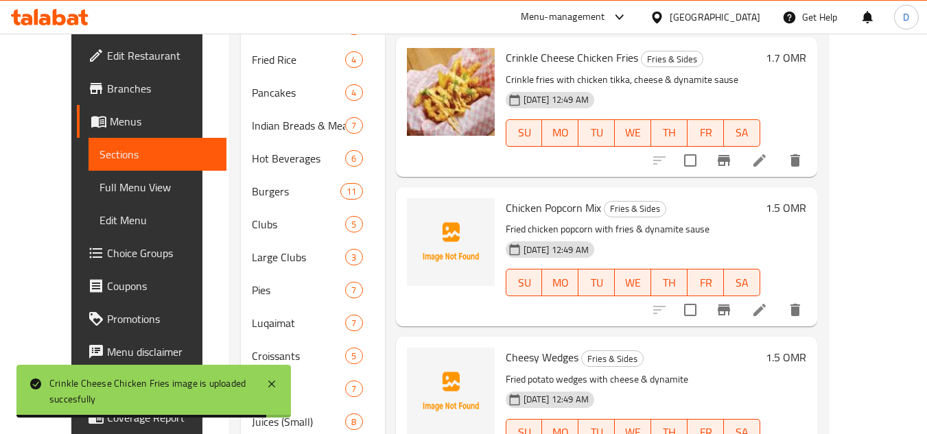
click at [549, 210] on span "Chicken Popcorn Mix" at bounding box center [553, 208] width 95 height 21
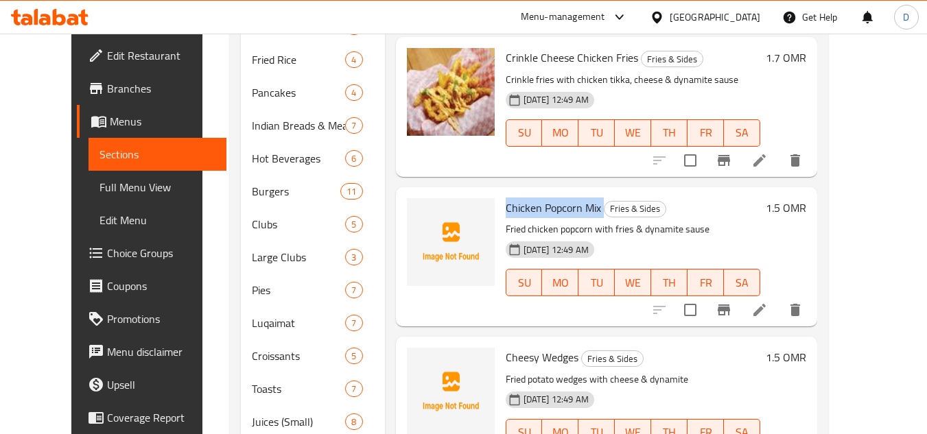
click at [549, 210] on span "Chicken Popcorn Mix" at bounding box center [553, 208] width 95 height 21
click at [539, 215] on span "Chicken Popcorn Mix" at bounding box center [553, 208] width 95 height 21
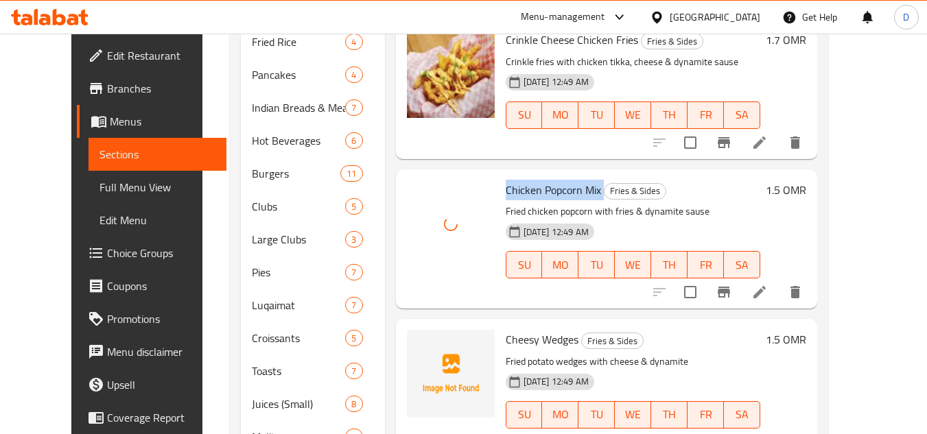
scroll to position [480, 0]
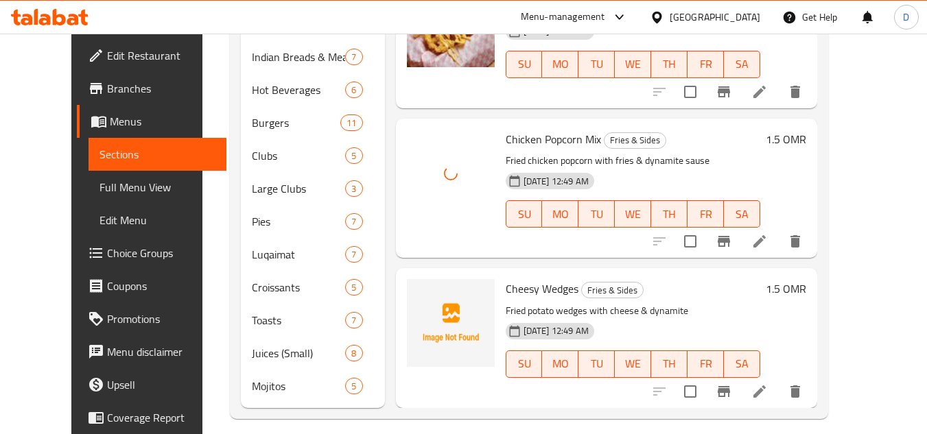
click at [510, 291] on span "Cheesy Wedges" at bounding box center [542, 288] width 73 height 21
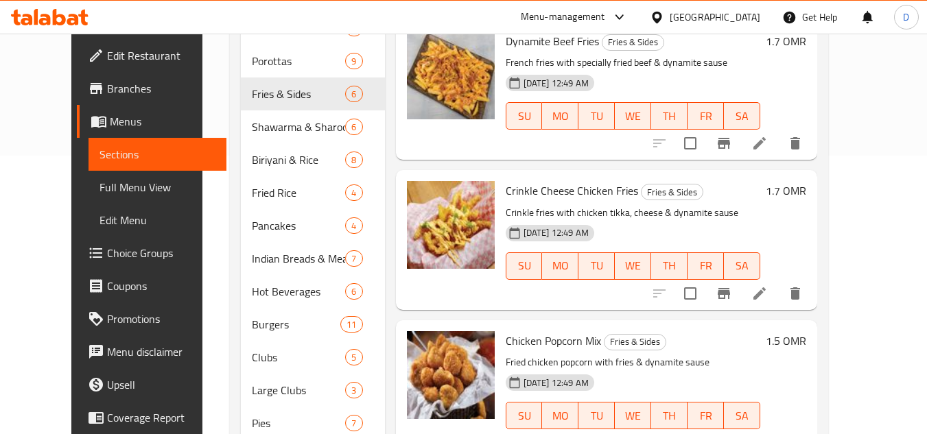
scroll to position [218, 0]
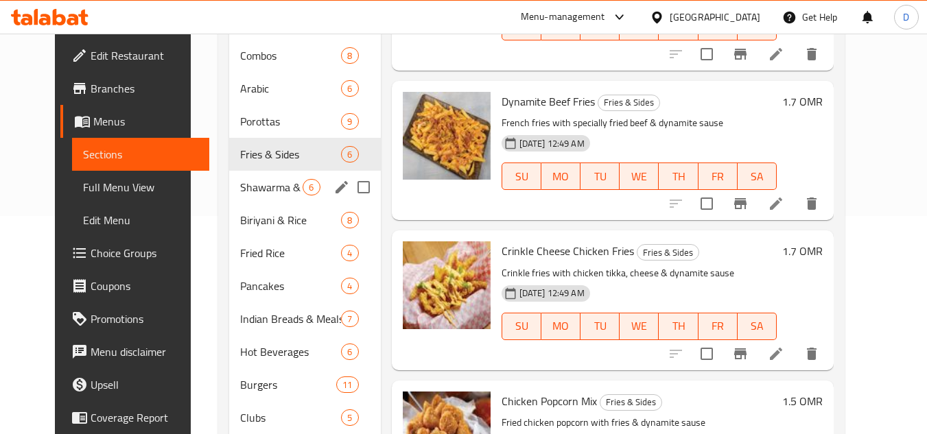
click at [268, 190] on span "Shawarma & Sharook" at bounding box center [271, 187] width 62 height 16
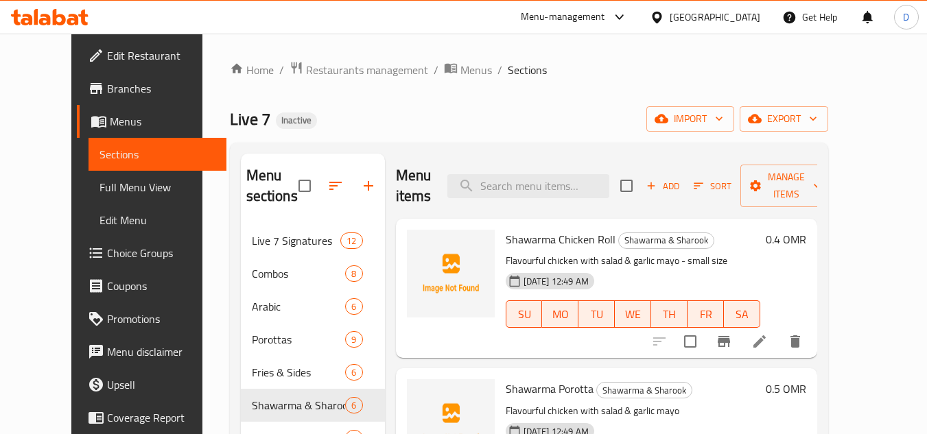
click at [506, 241] on span "Shawarma Chicken Roll" at bounding box center [561, 239] width 110 height 21
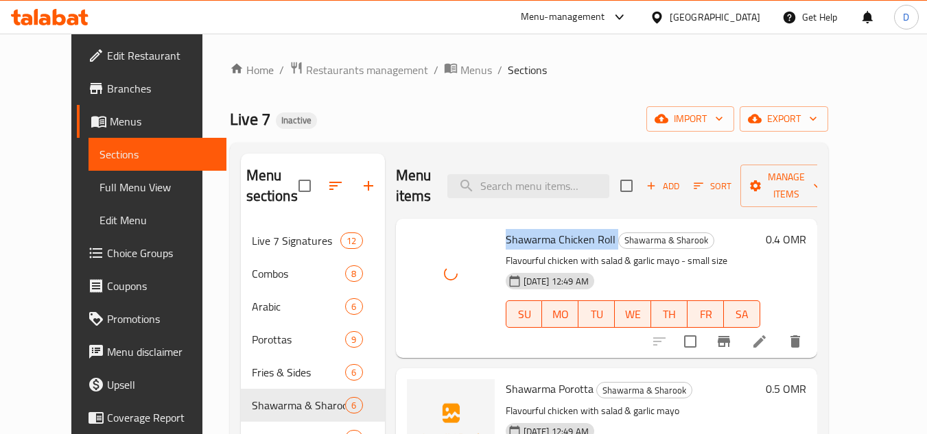
click at [527, 400] on div "Shawarma Porotta Shawarma & [PERSON_NAME] Flavourful chicken with salad & garli…" at bounding box center [632, 438] width 265 height 128
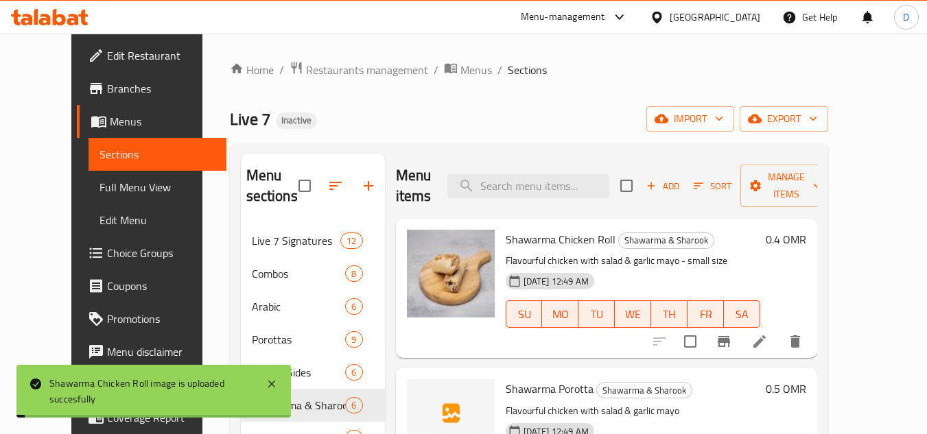
click at [532, 387] on span "Shawarma Porotta" at bounding box center [550, 389] width 88 height 21
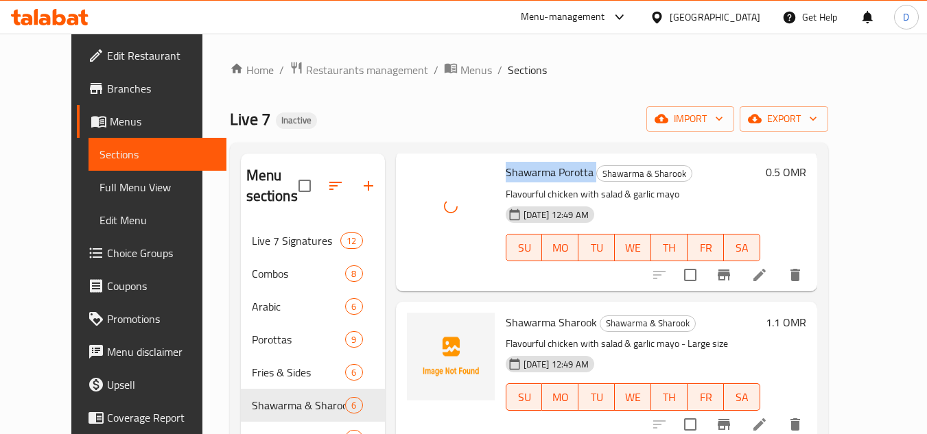
scroll to position [219, 0]
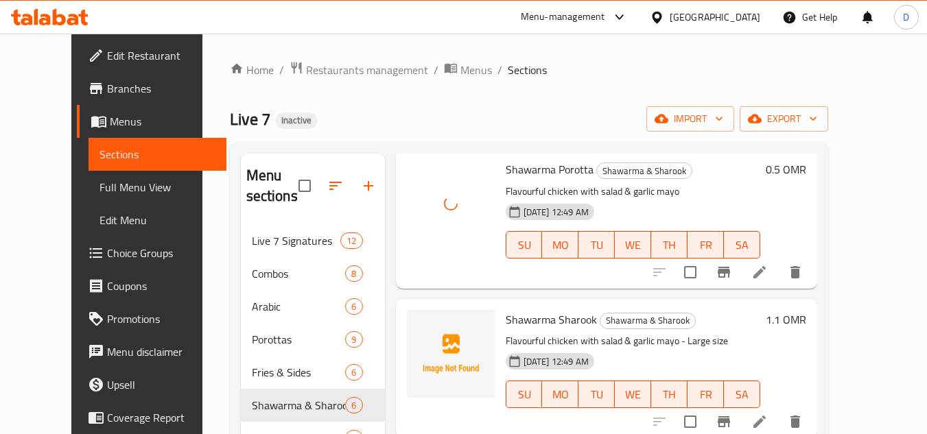
click at [512, 324] on span "Shawarma Sharook" at bounding box center [551, 319] width 91 height 21
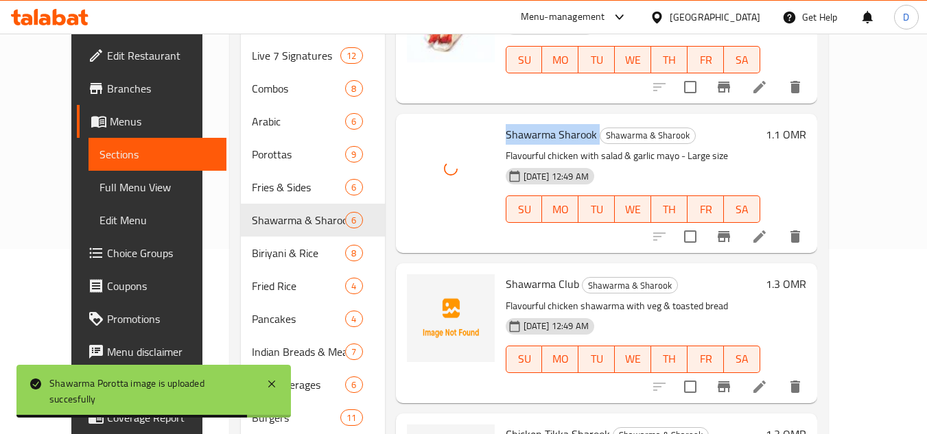
scroll to position [206, 0]
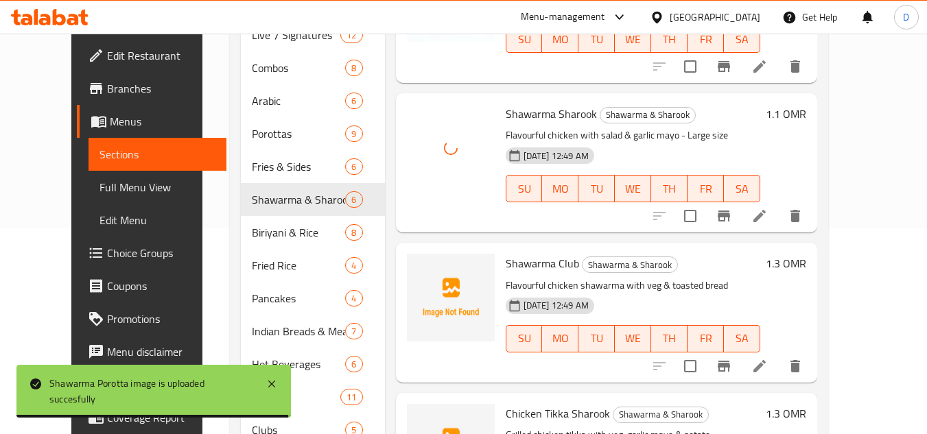
click at [527, 261] on span "Shawarma Club" at bounding box center [542, 263] width 73 height 21
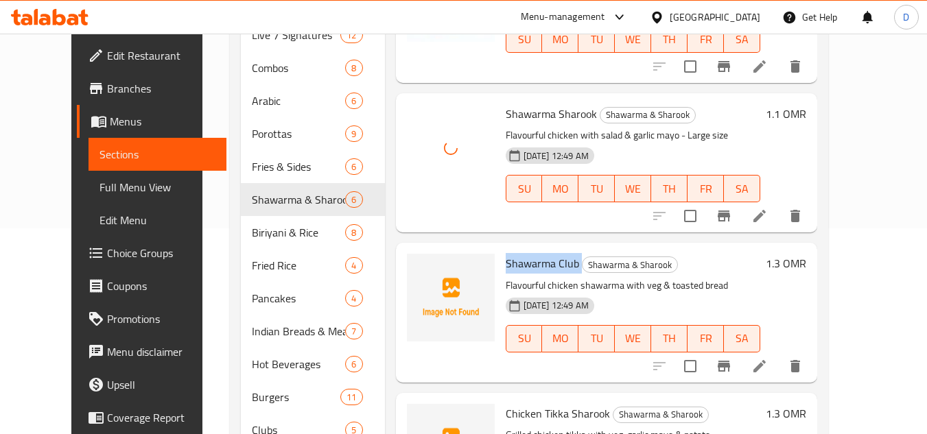
click at [527, 261] on span "Shawarma Club" at bounding box center [542, 263] width 73 height 21
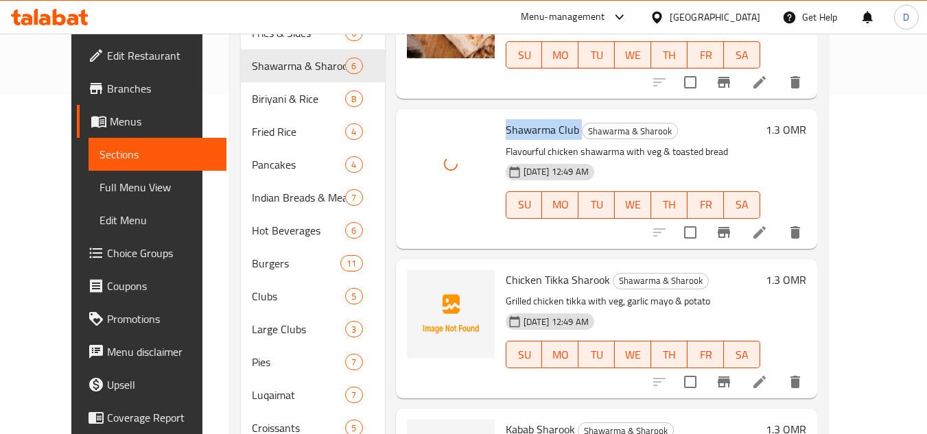
scroll to position [343, 0]
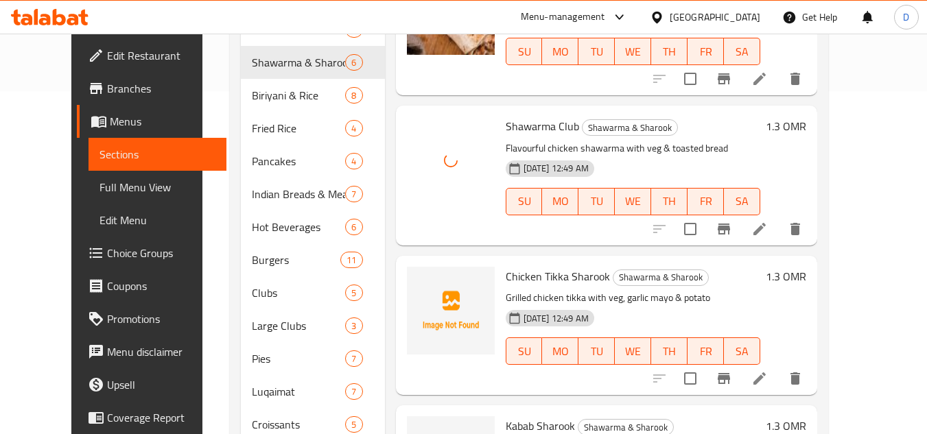
click at [532, 269] on span "Chicken Tikka Sharook" at bounding box center [558, 276] width 104 height 21
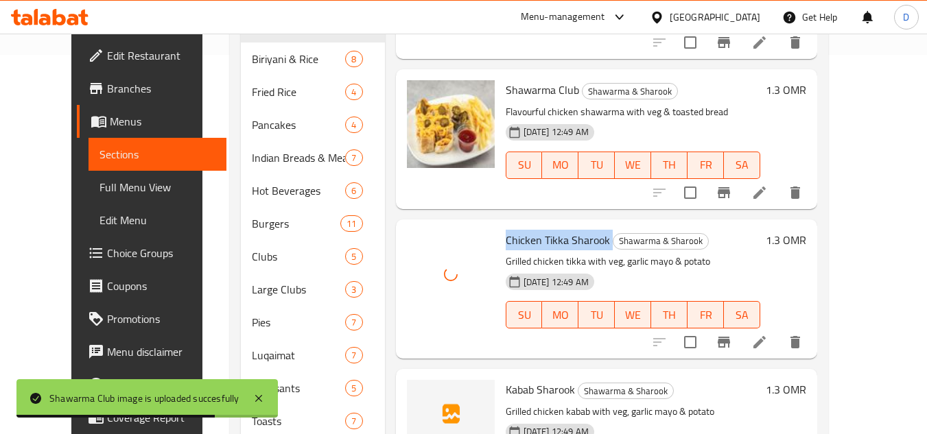
scroll to position [493, 0]
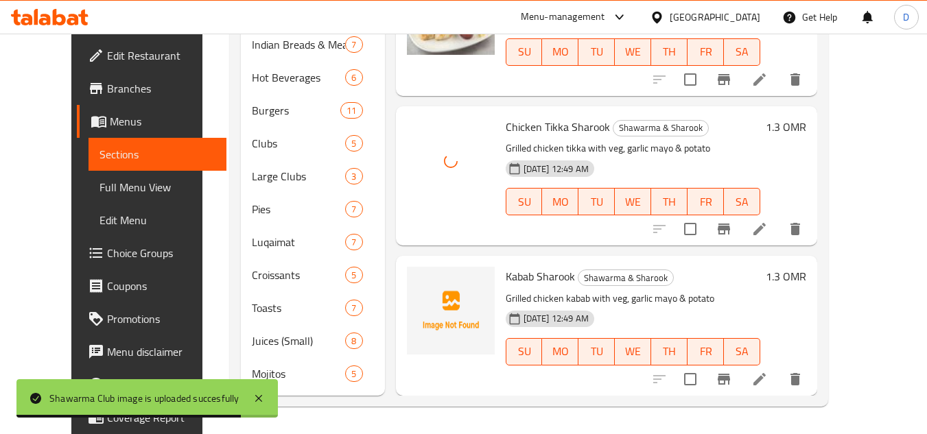
click at [506, 277] on span "Kabab Sharook" at bounding box center [540, 276] width 69 height 21
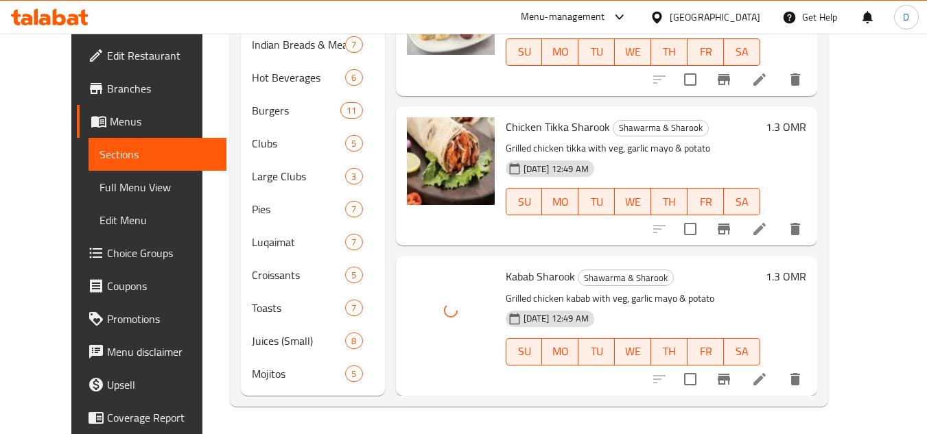
click at [674, 278] on h6 "Kabab [PERSON_NAME] Shawarma & [PERSON_NAME]" at bounding box center [633, 276] width 254 height 19
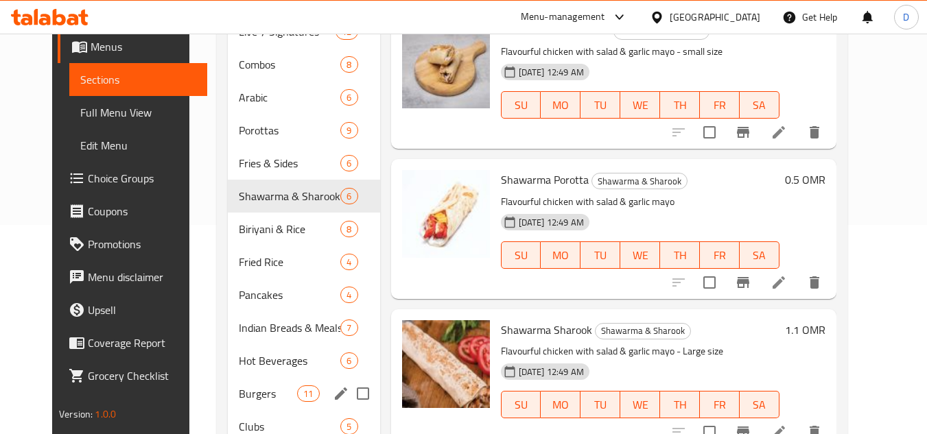
scroll to position [218, 0]
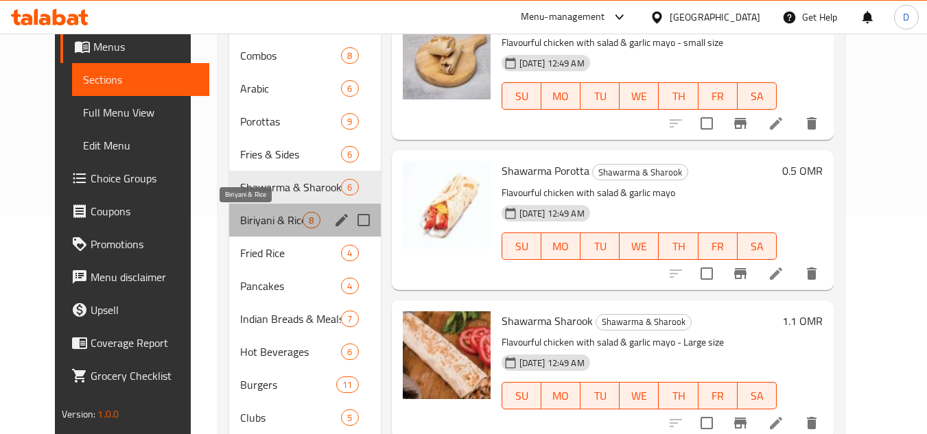
click at [251, 223] on span "Biriyani & Rice" at bounding box center [271, 220] width 62 height 16
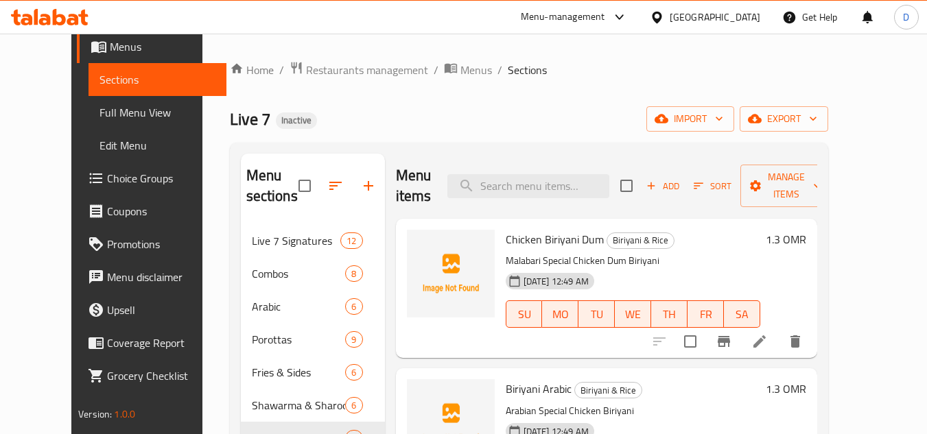
click at [539, 239] on span "Chicken Biriyani Dum" at bounding box center [555, 239] width 98 height 21
click at [512, 391] on span "Biriyani Arabic" at bounding box center [539, 389] width 66 height 21
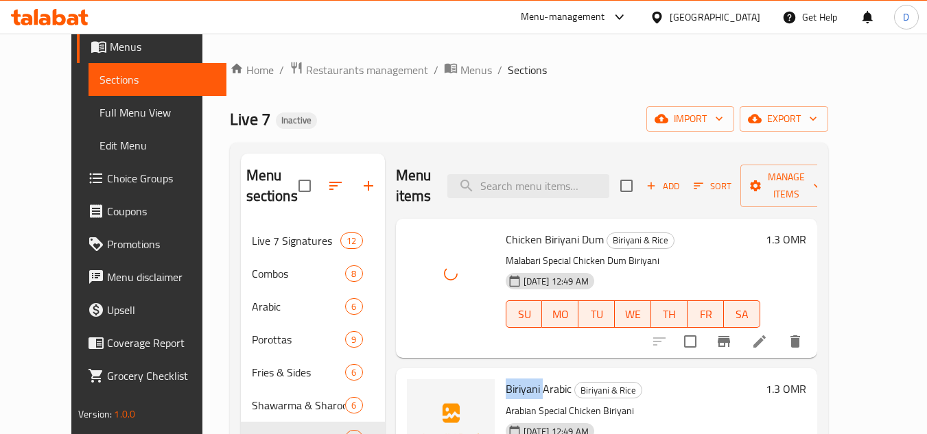
click at [512, 391] on span "Biriyani Arabic" at bounding box center [539, 389] width 66 height 21
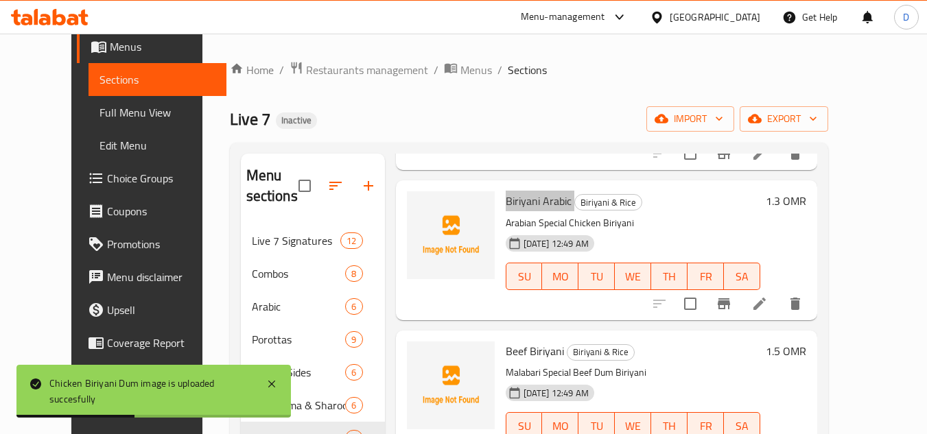
scroll to position [206, 0]
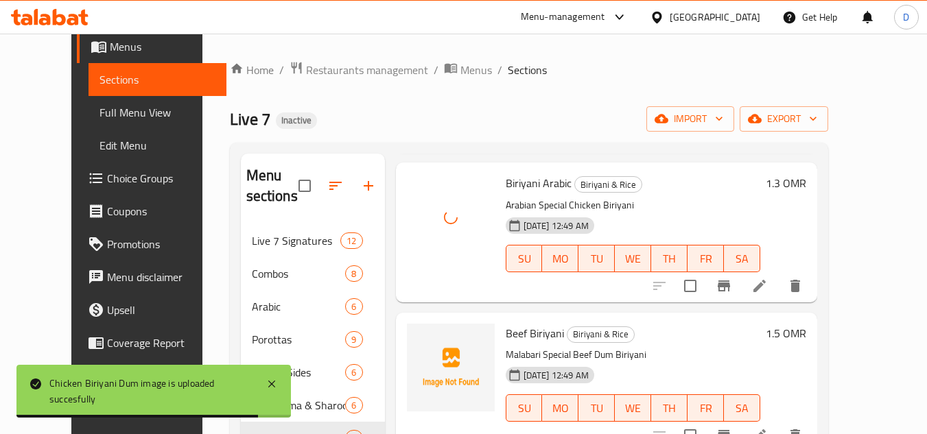
click at [506, 339] on span "Beef Biriyani" at bounding box center [535, 333] width 58 height 21
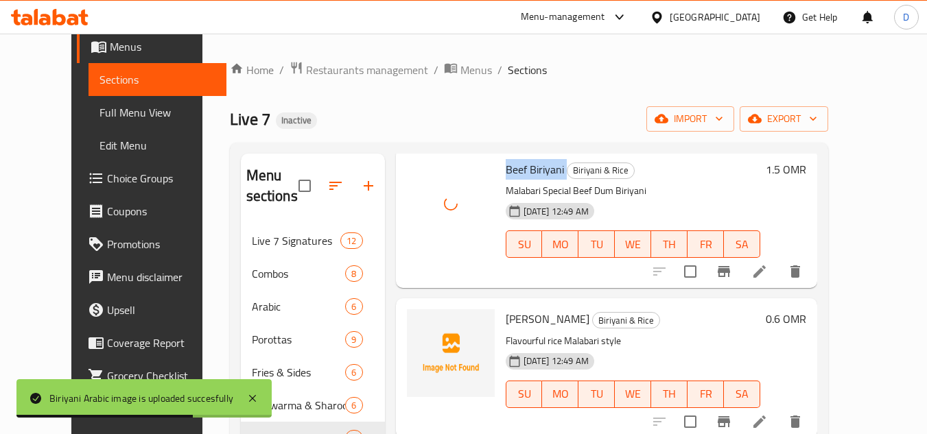
scroll to position [412, 0]
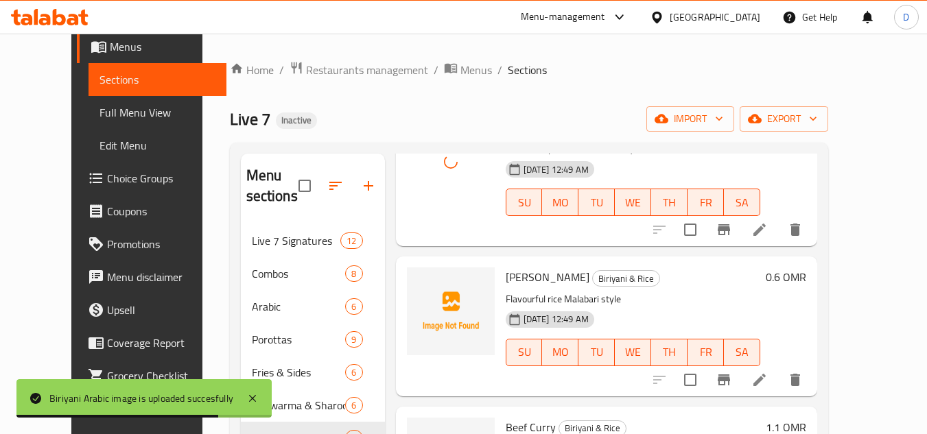
click at [506, 268] on span "[PERSON_NAME]" at bounding box center [548, 277] width 84 height 21
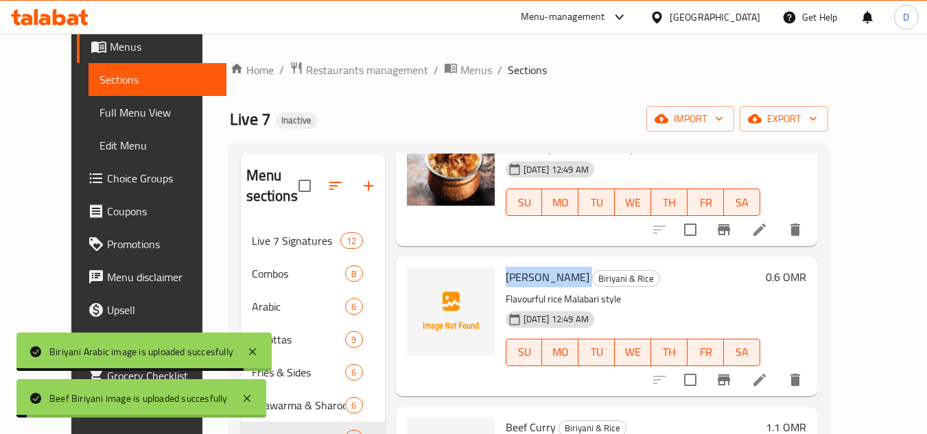
click at [506, 268] on span "[PERSON_NAME]" at bounding box center [548, 277] width 84 height 21
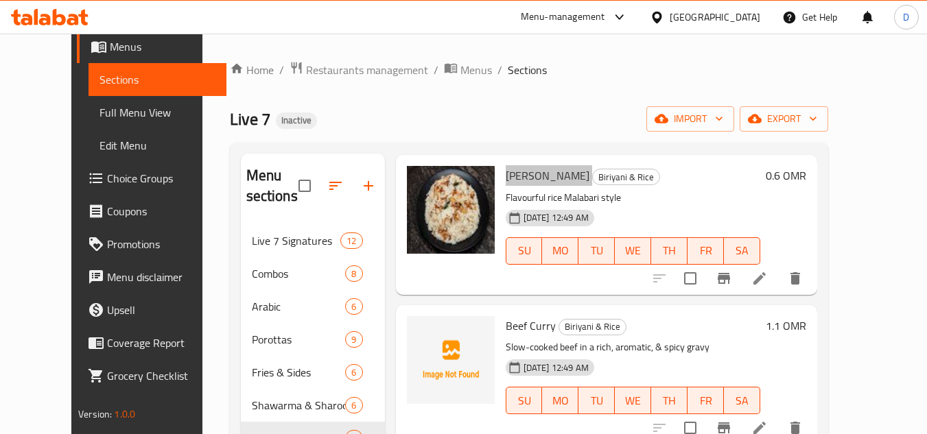
scroll to position [519, 0]
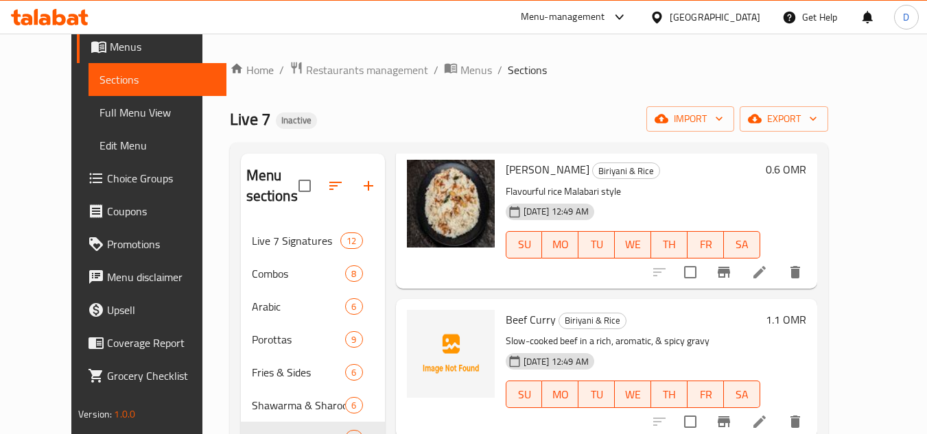
click at [525, 323] on span "Beef Curry" at bounding box center [531, 319] width 50 height 21
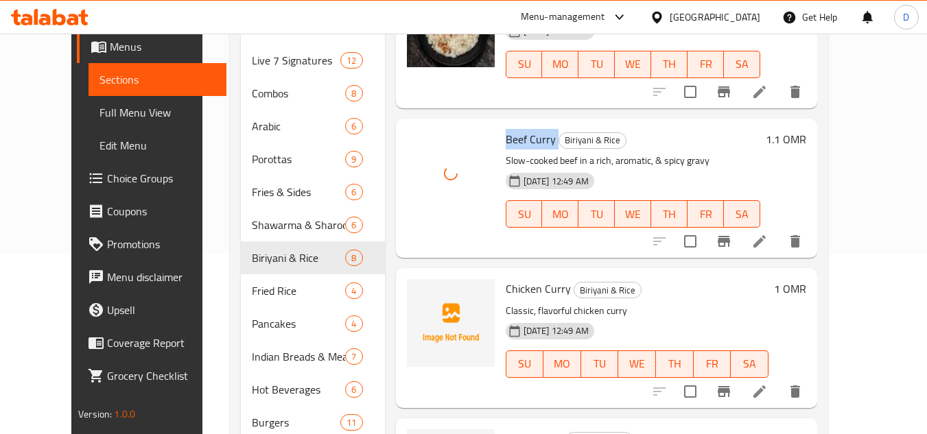
scroll to position [206, 0]
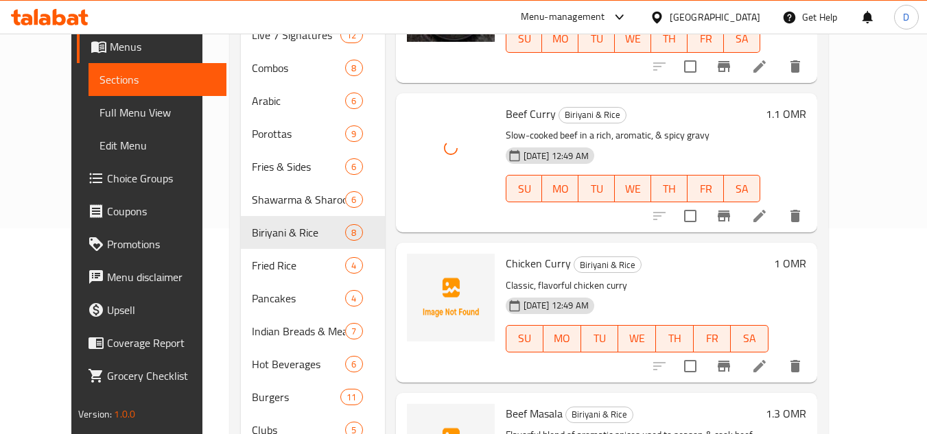
click at [510, 264] on span "Chicken Curry" at bounding box center [538, 263] width 65 height 21
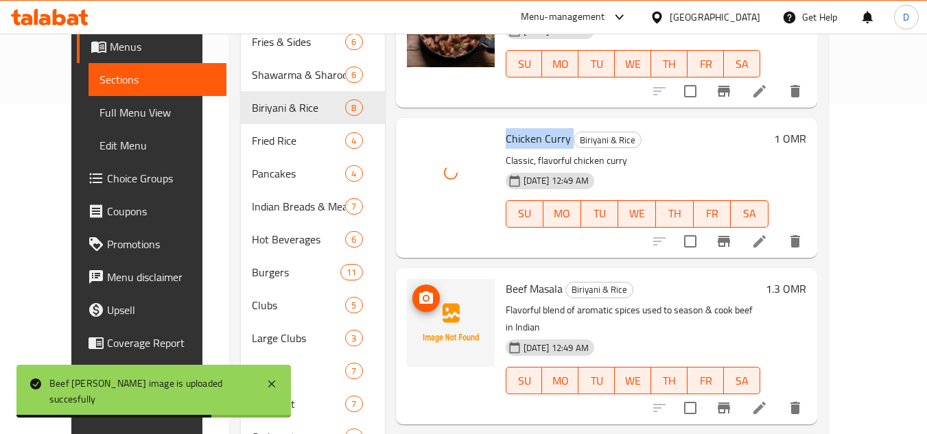
scroll to position [343, 0]
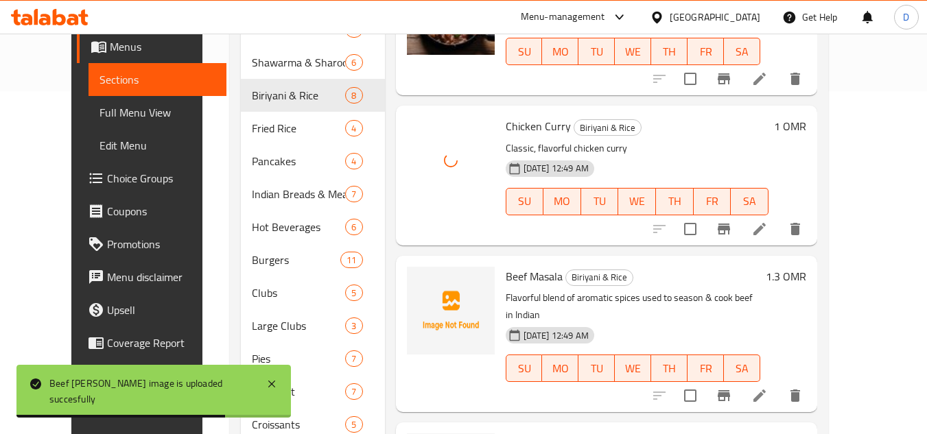
click at [516, 268] on span "Beef Masala" at bounding box center [534, 276] width 57 height 21
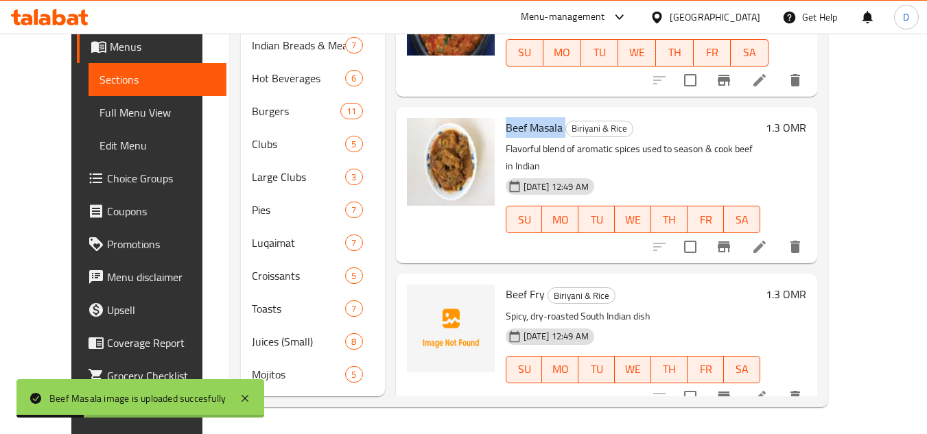
scroll to position [493, 0]
click at [506, 283] on span "Beef Fry" at bounding box center [525, 293] width 39 height 21
